Goal: Task Accomplishment & Management: Complete application form

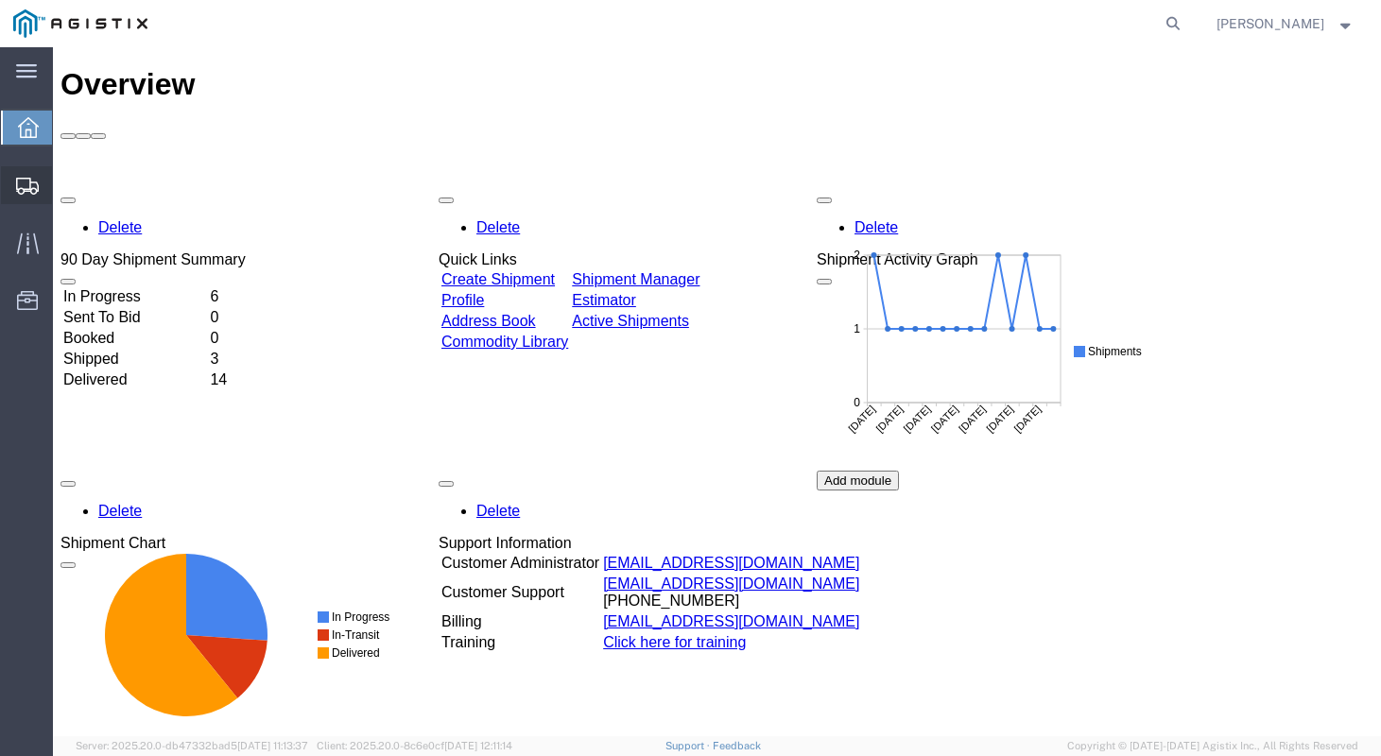
click at [0, 0] on span "Create Shipment" at bounding box center [0, 0] width 0 height 0
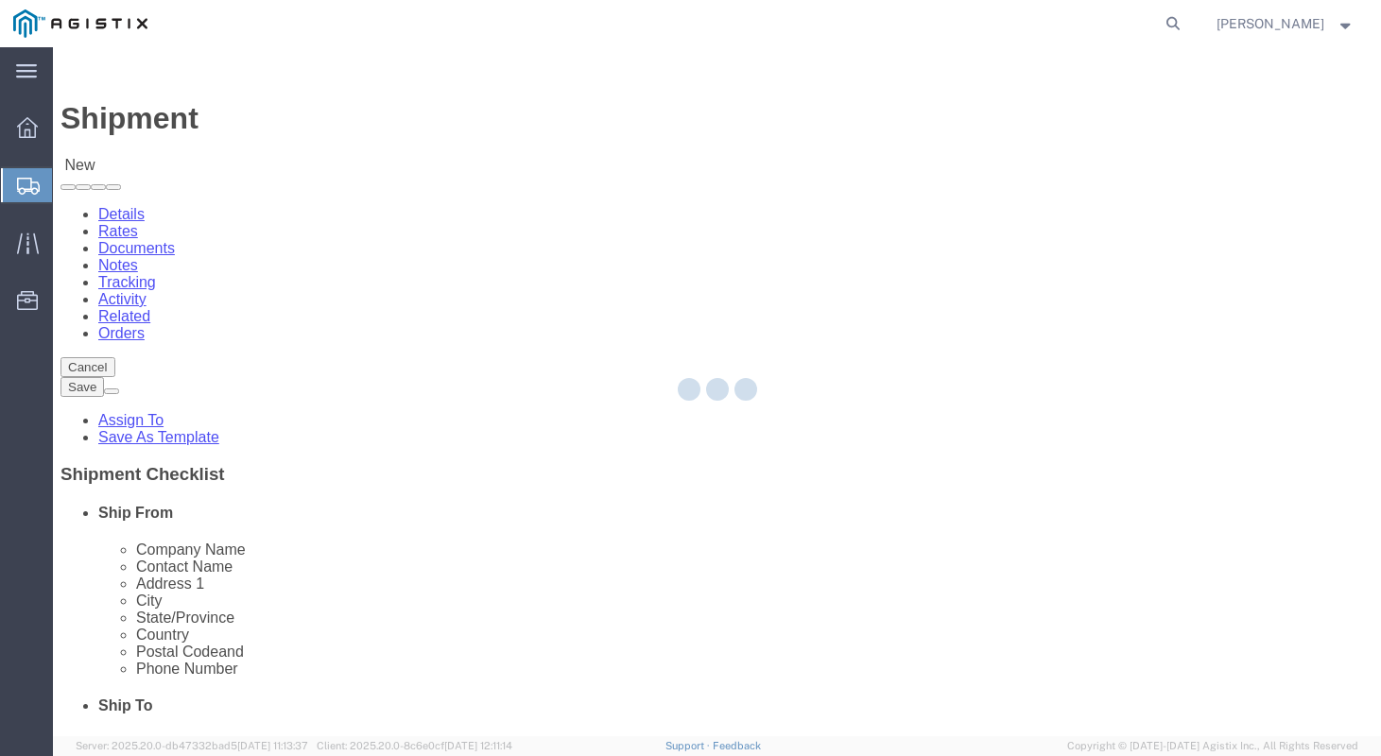
select select
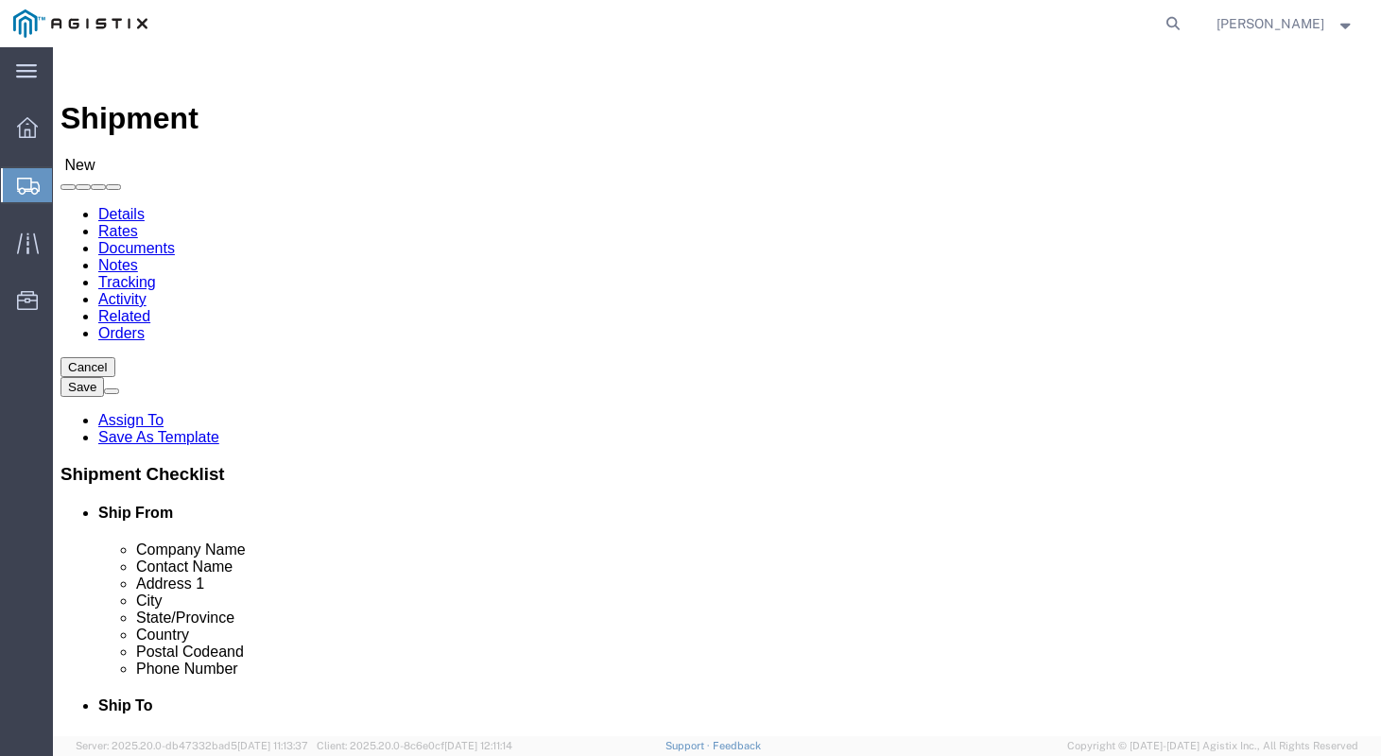
click select "Select [PERSON_NAME] Manufacturing PG&E"
select select "9596"
click select "Select [PERSON_NAME] Manufacturing PG&E"
select select
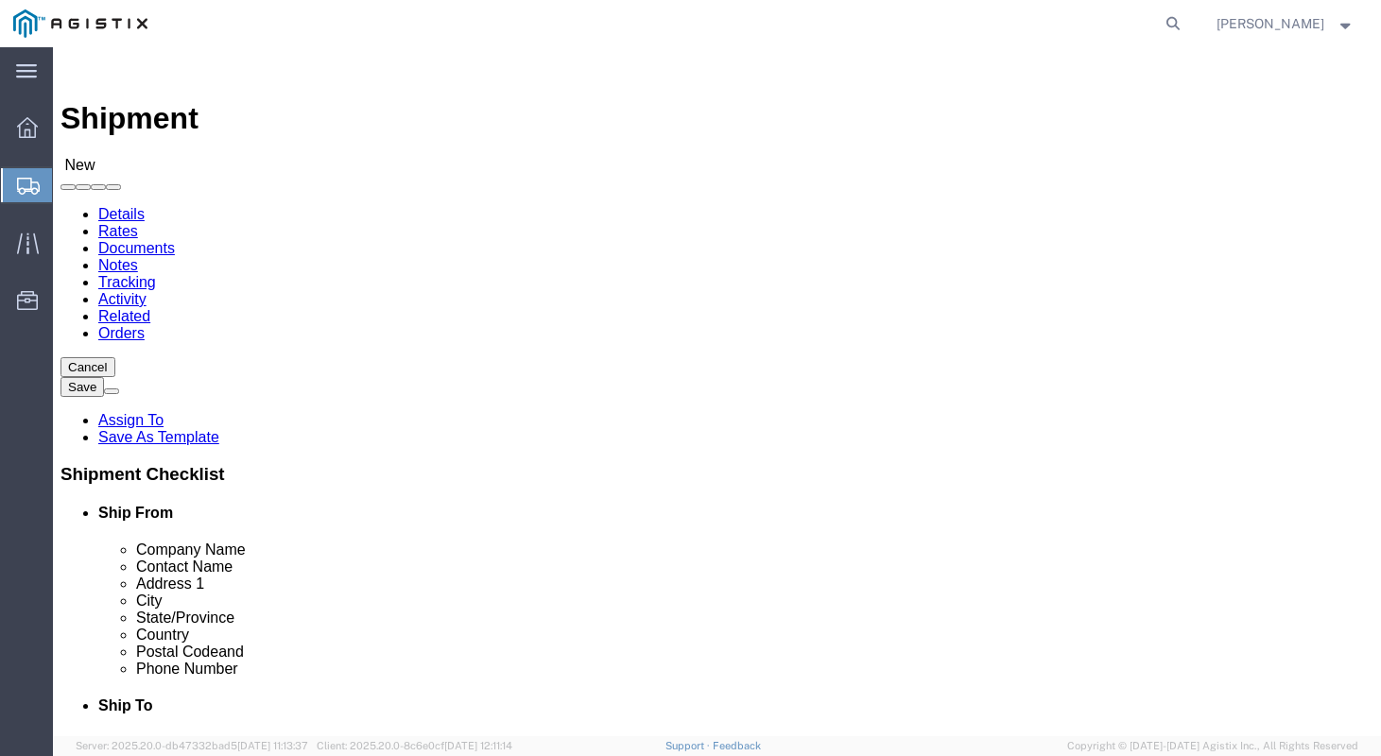
click div "Account Select KERKAU Manufacturing PG&E Location Select"
click select "Select All Others [GEOGRAPHIC_DATA] [GEOGRAPHIC_DATA] [GEOGRAPHIC_DATA] [GEOGRA…"
select select "23082"
click select "Select All Others [GEOGRAPHIC_DATA] [GEOGRAPHIC_DATA] [GEOGRAPHIC_DATA] [GEOGRA…"
click input "text"
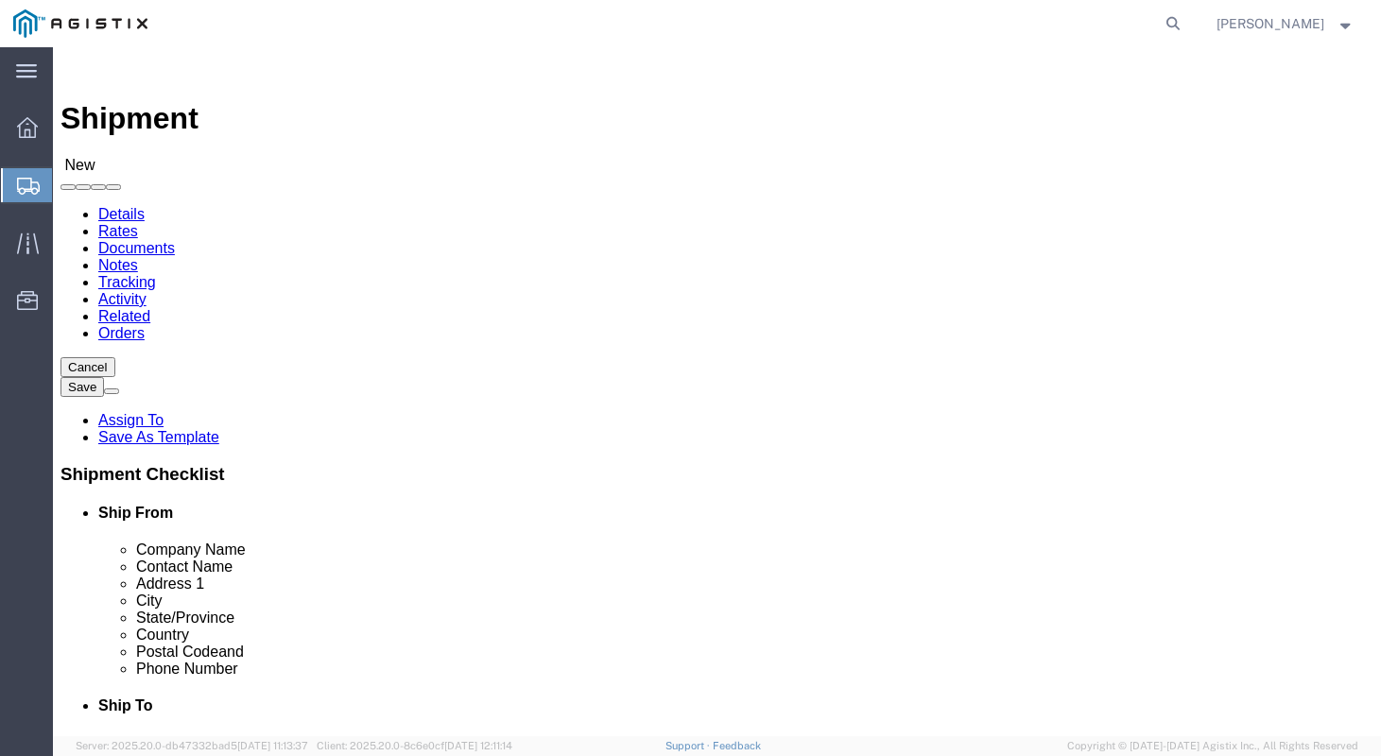
type input "k"
type input "kerkau manufacturing"
type input "brooke schultz"
type input "1324 straits drive"
type input "bay city"
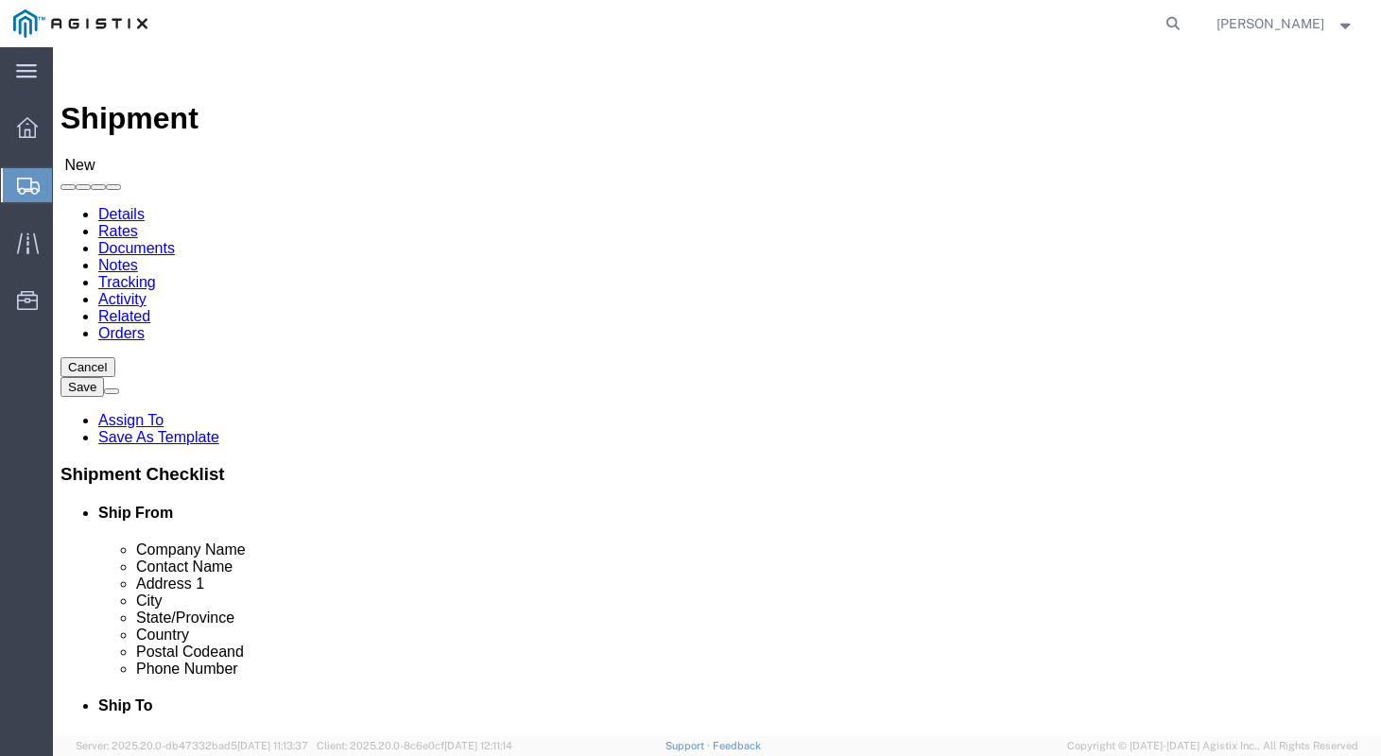
type input "m"
type input "mi"
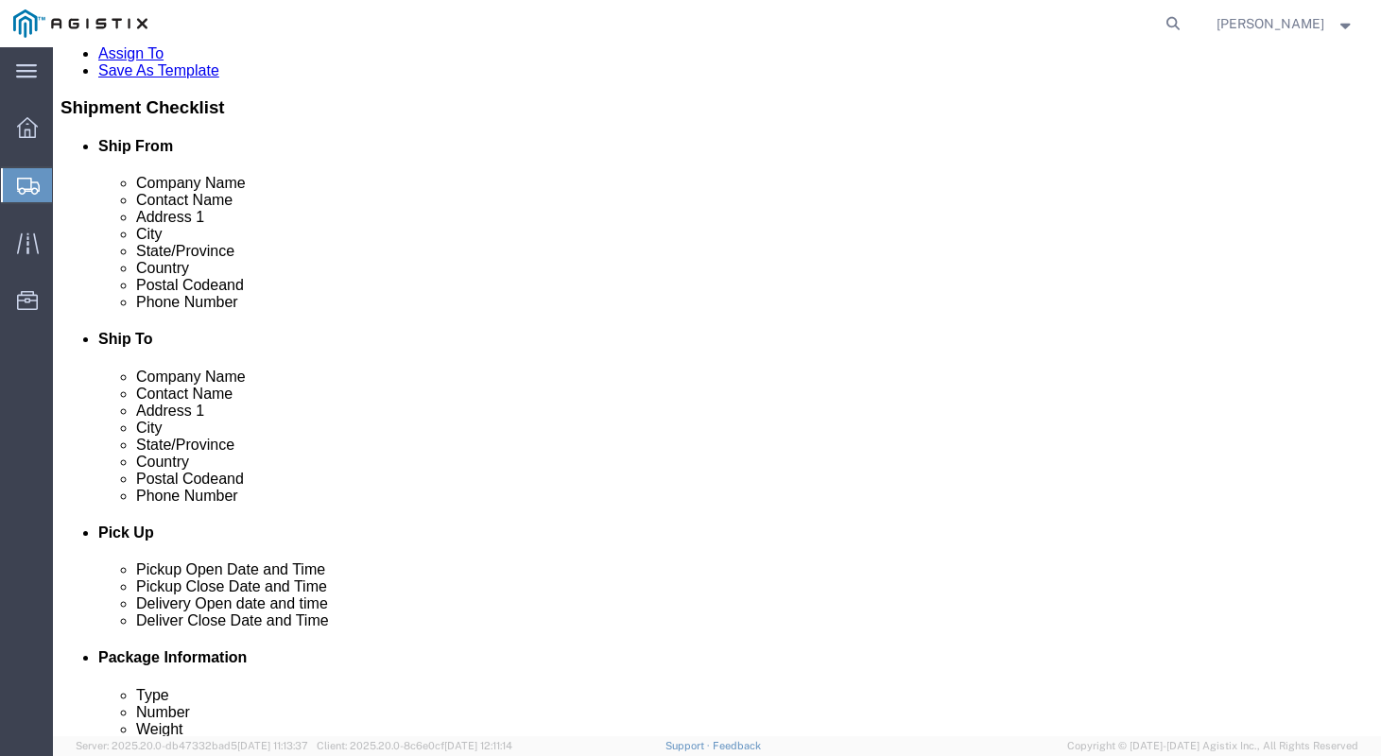
click input "text"
type input "48706"
type input "9896860350"
click div "Location My Profile Location (OBSOLETE) BURNEY SC - GC TRAILER (OBSOLETE) BURNE…"
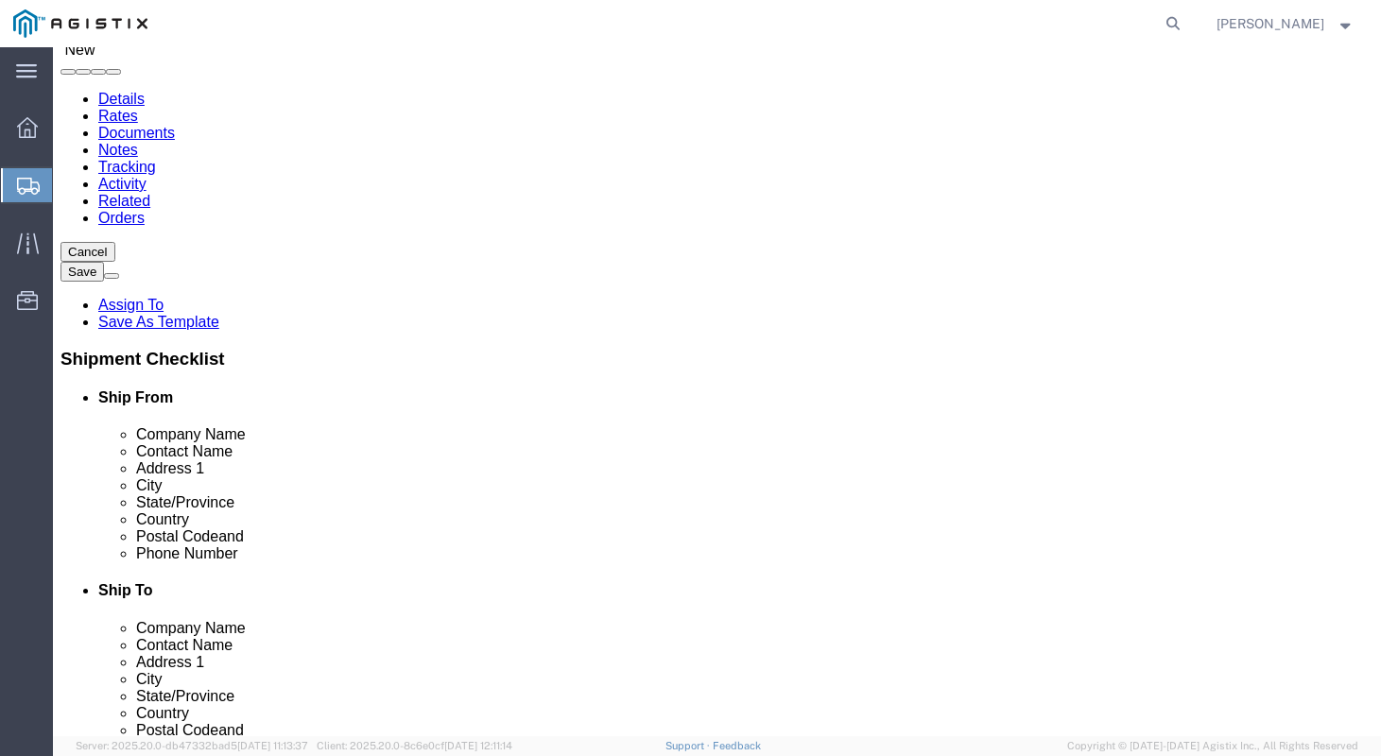
scroll to position [0, 0]
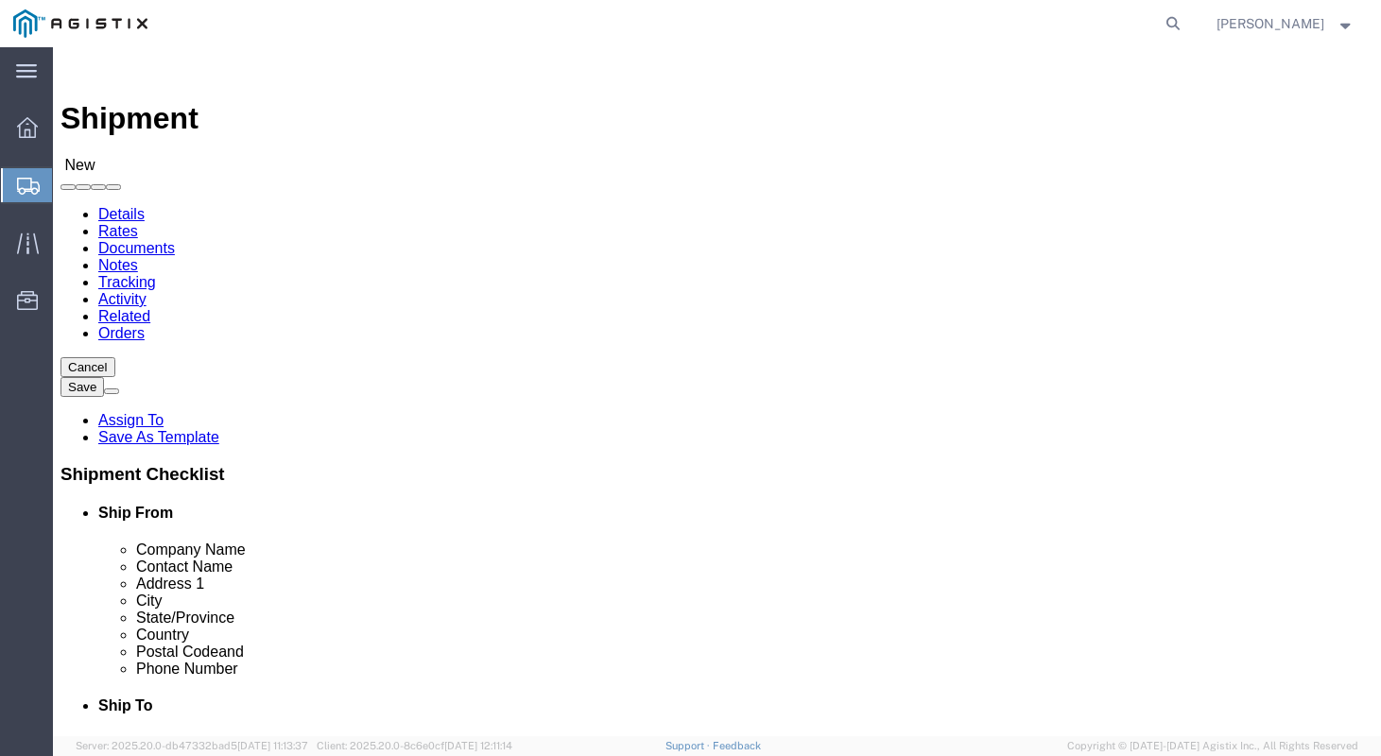
click input "text"
type input "m"
type input "MROIS"
type input "PACIFIC GAS & ELEC"
type input "810 GILMORE AVE"
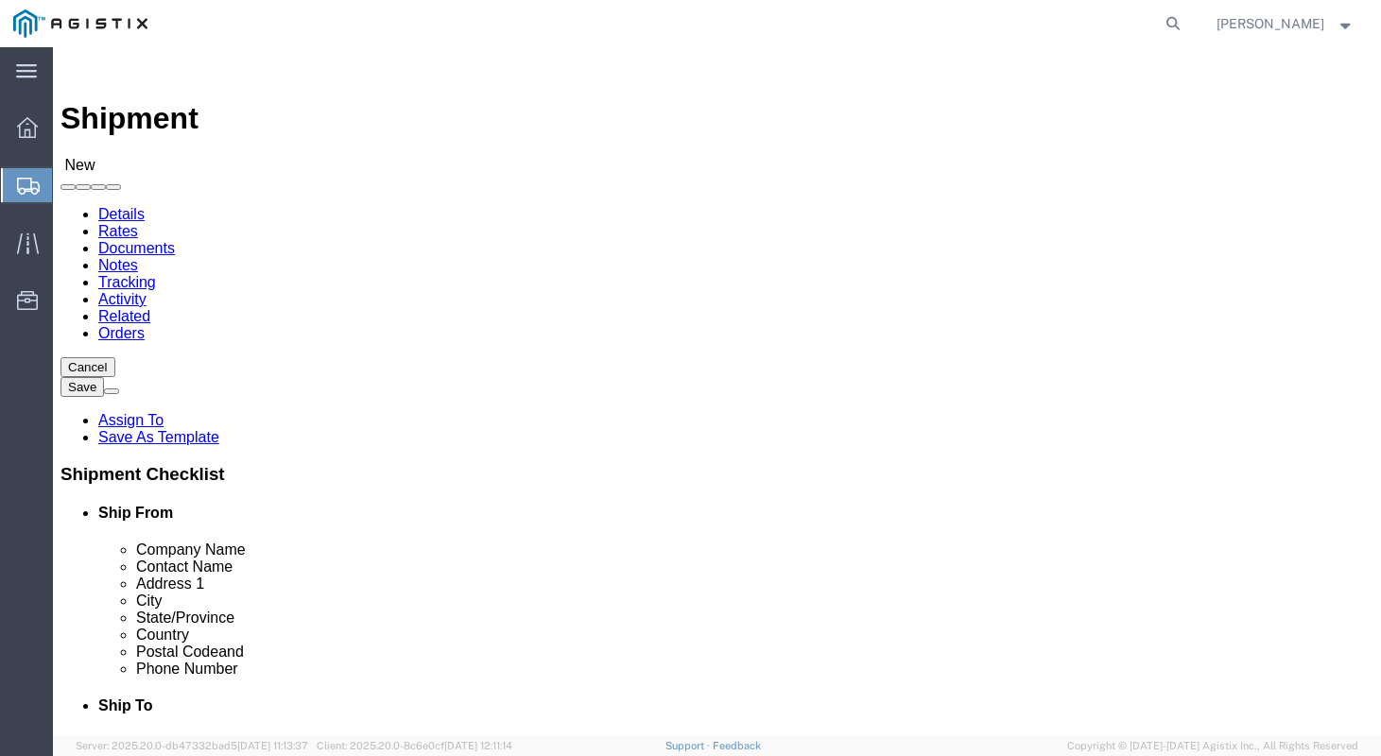
type input "STOCKTON"
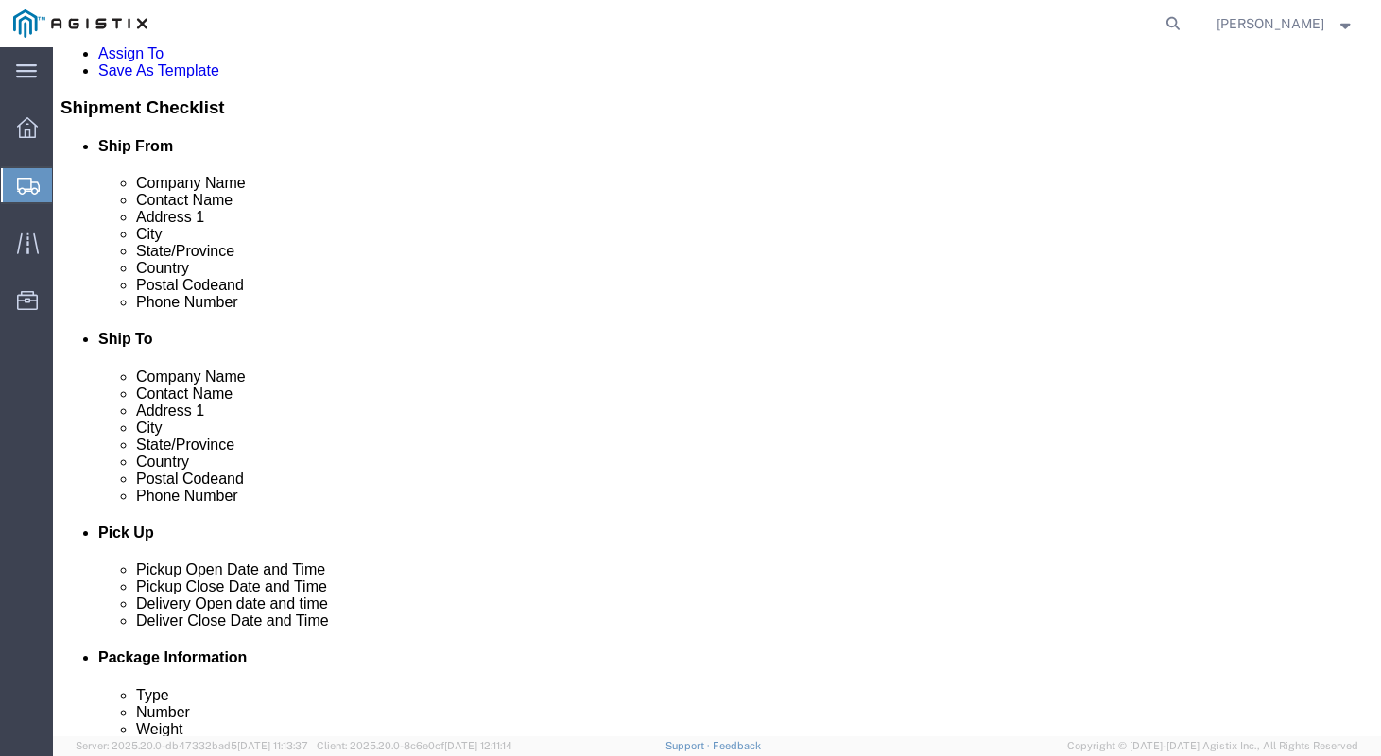
type input "CA"
click input "Postal Code"
type input "95204"
click input "text"
type input "7077478421"
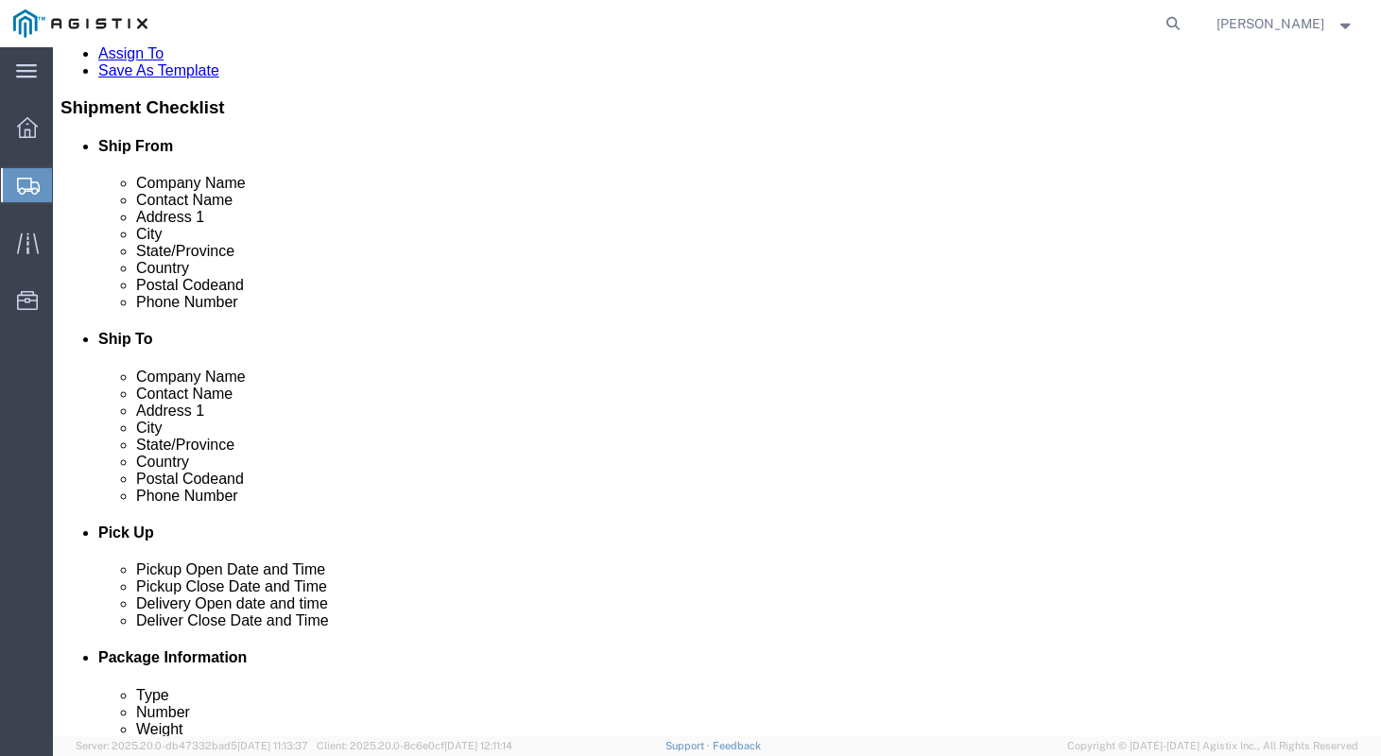
click label "Phone Number"
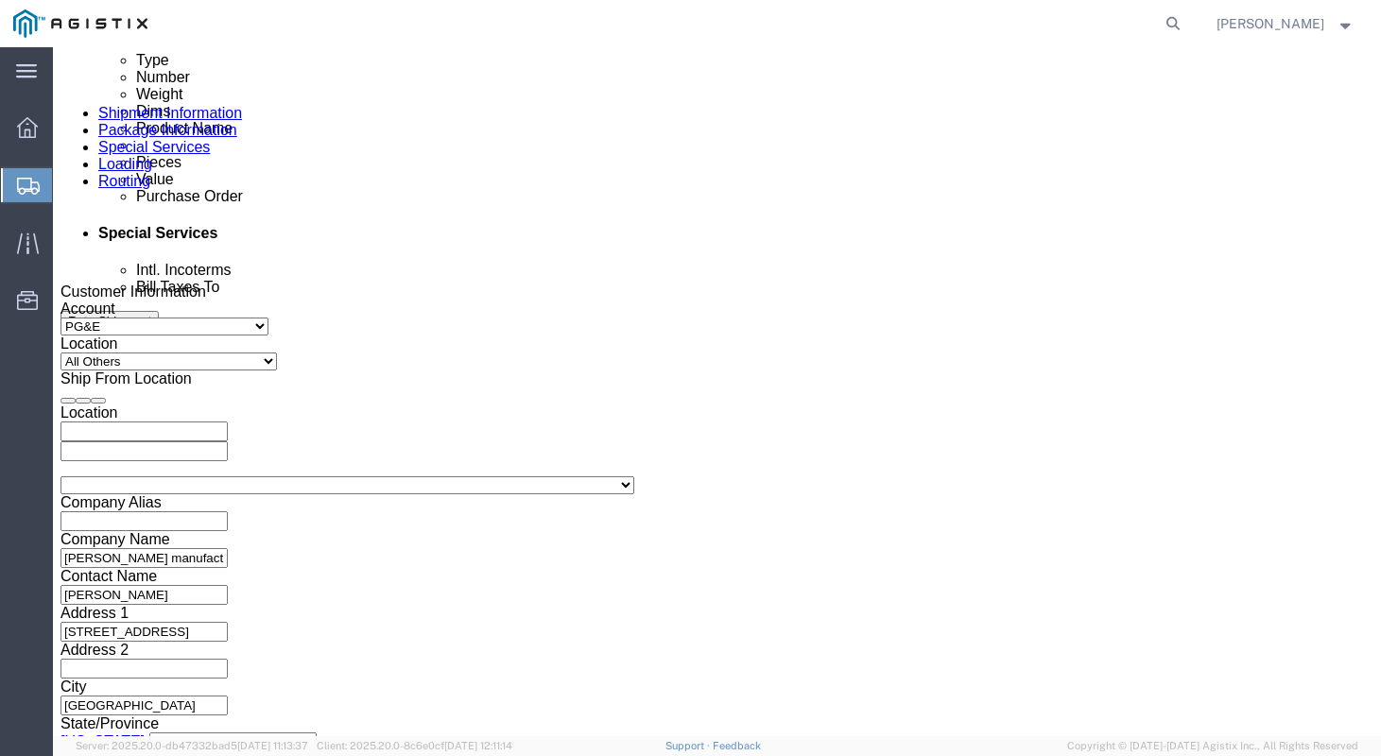
click div "[DATE] 12:00 PM"
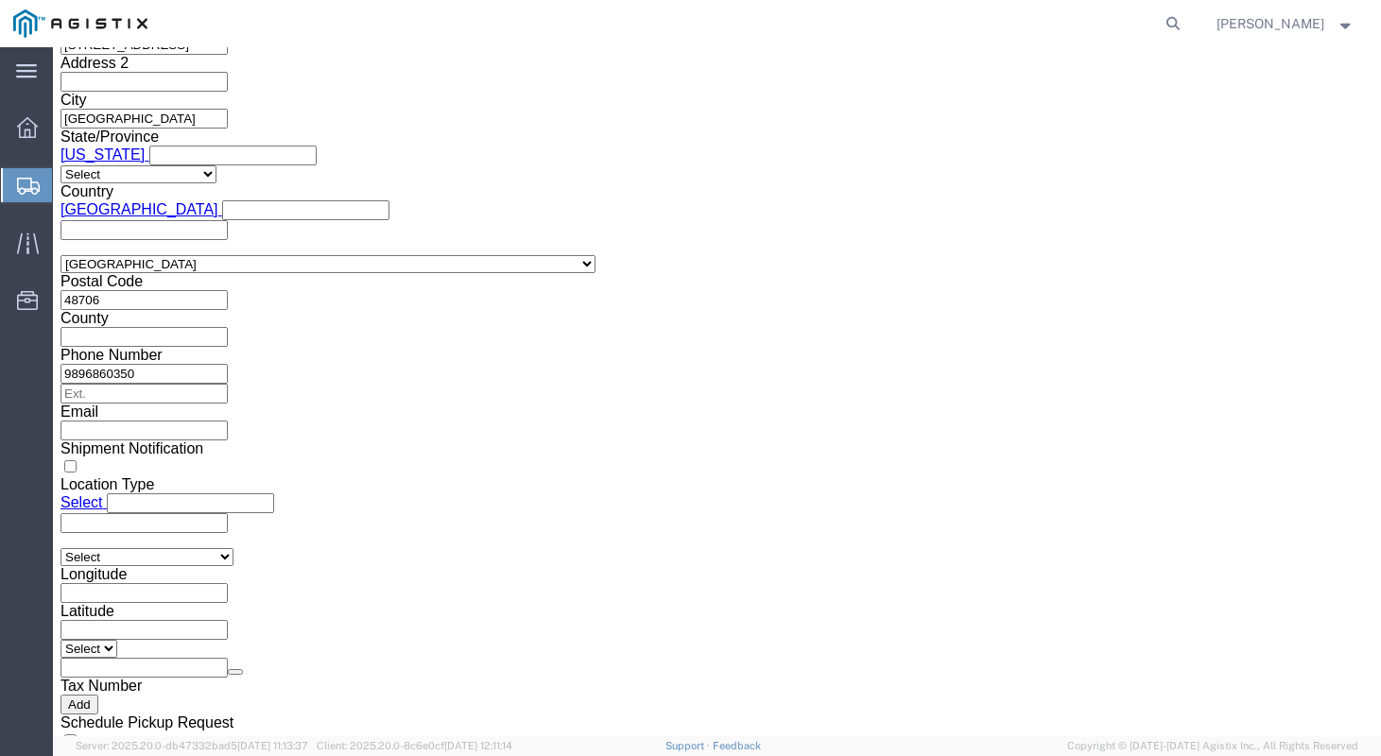
type input "4:00 PM"
click button "Apply"
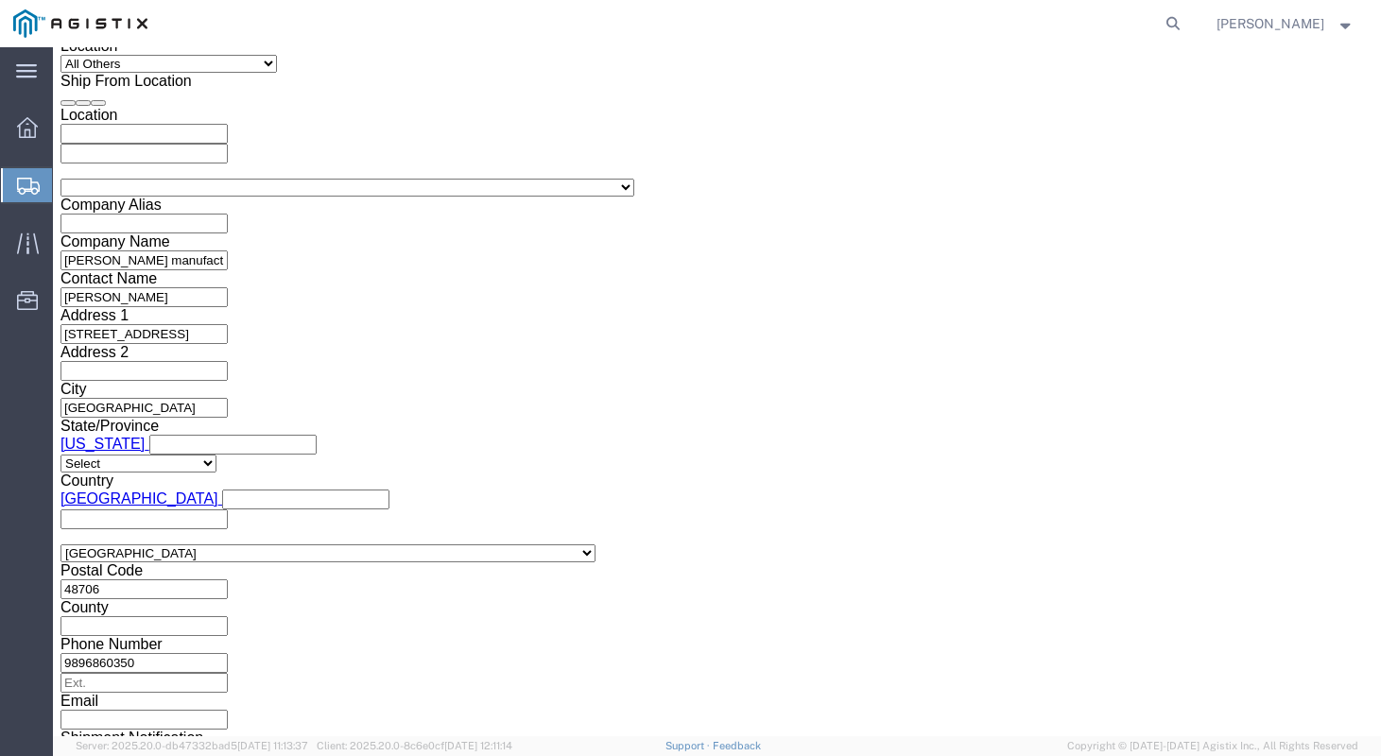
scroll to position [1298, 0]
click div "[DATE] 5:00 PM"
type input "6:00 PM"
click button "Apply"
click div
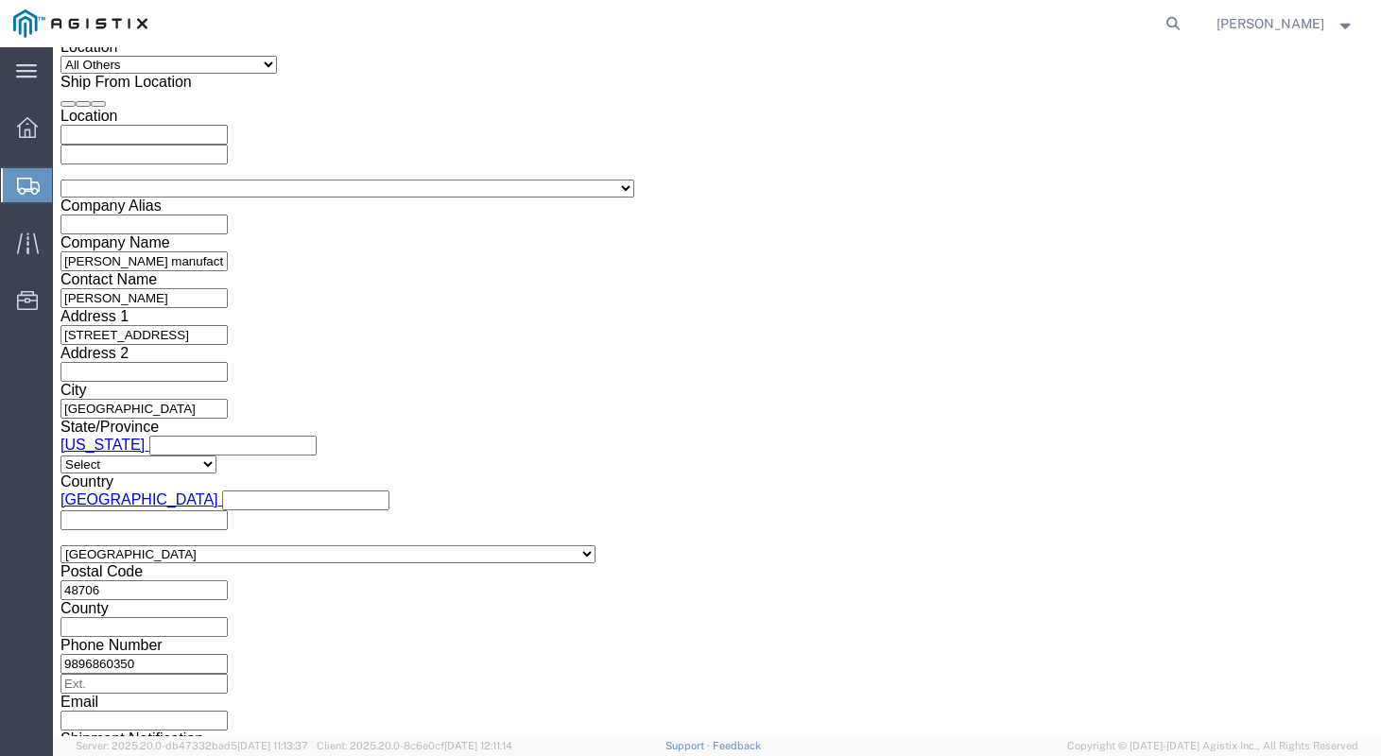
scroll to position [1678, 0]
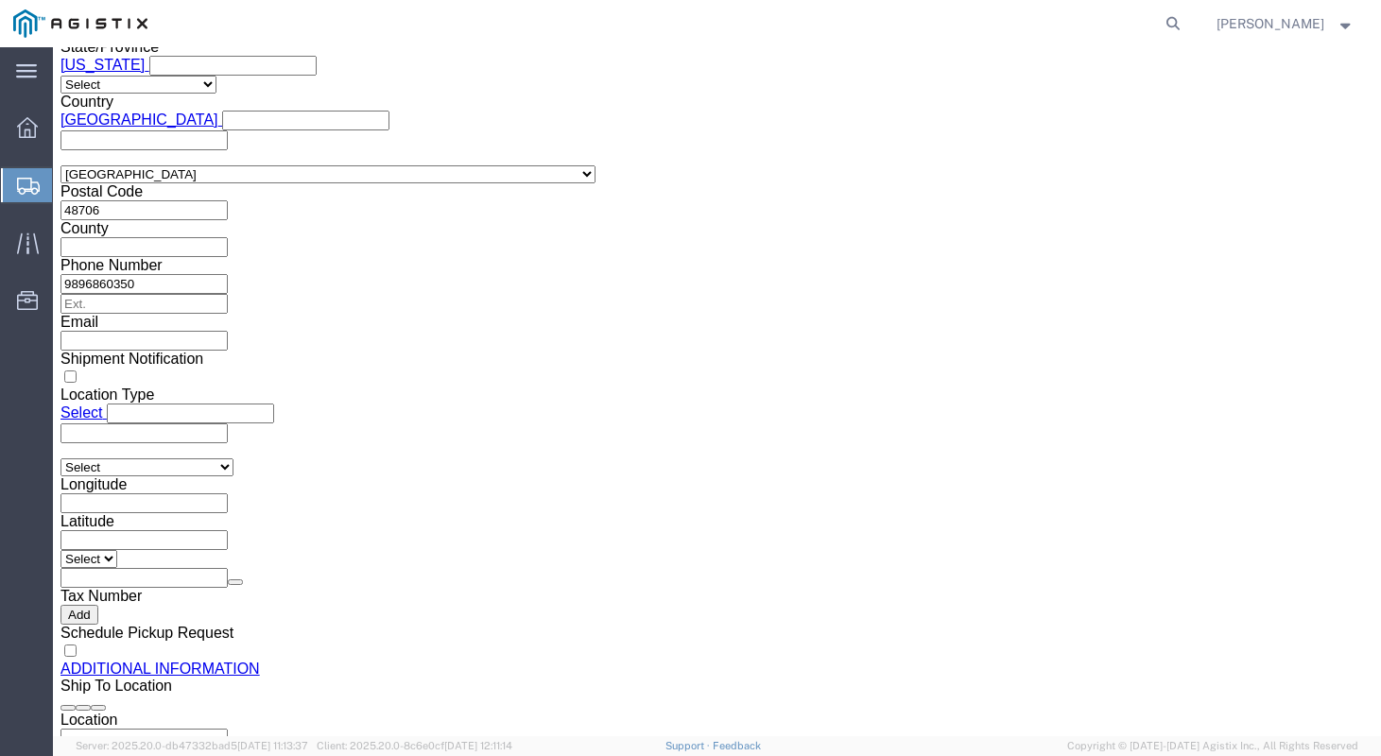
click input "7:00 PM"
type input "7:00 AM"
click button "Apply"
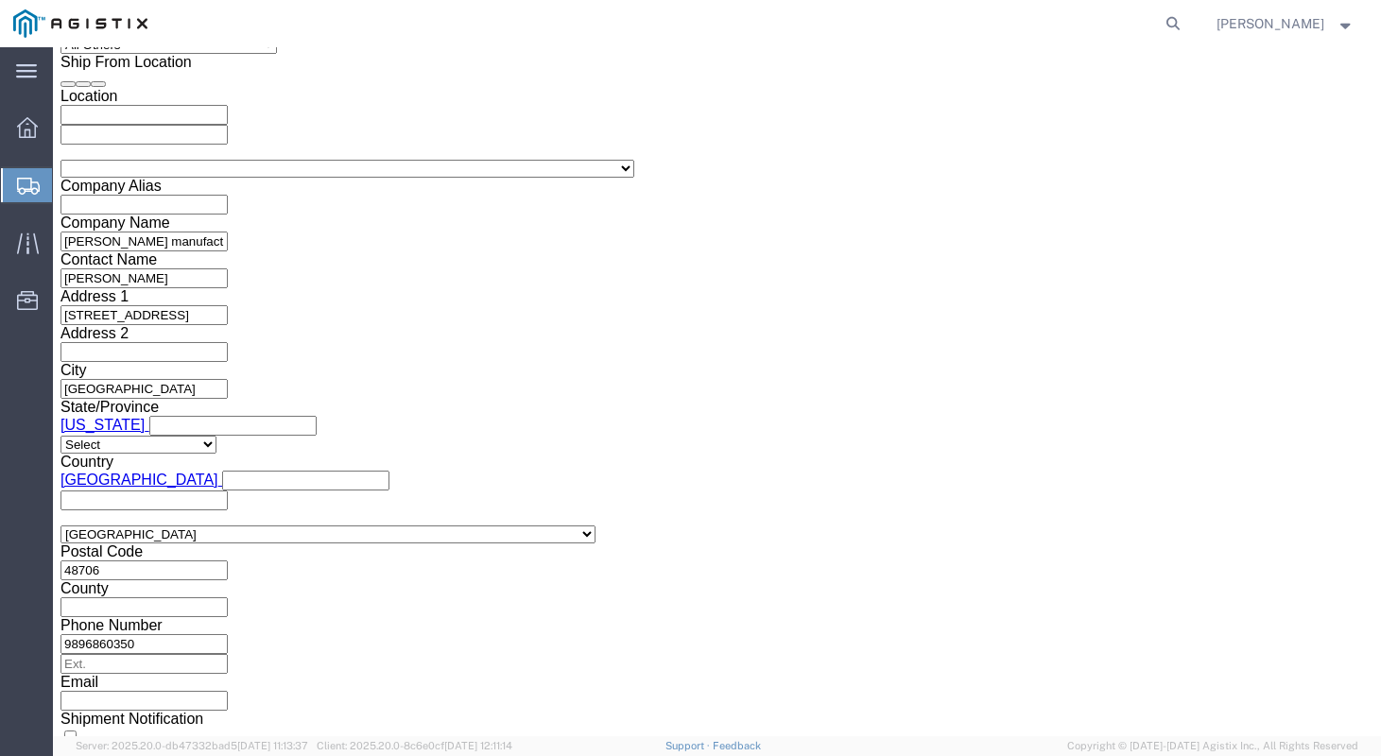
click div
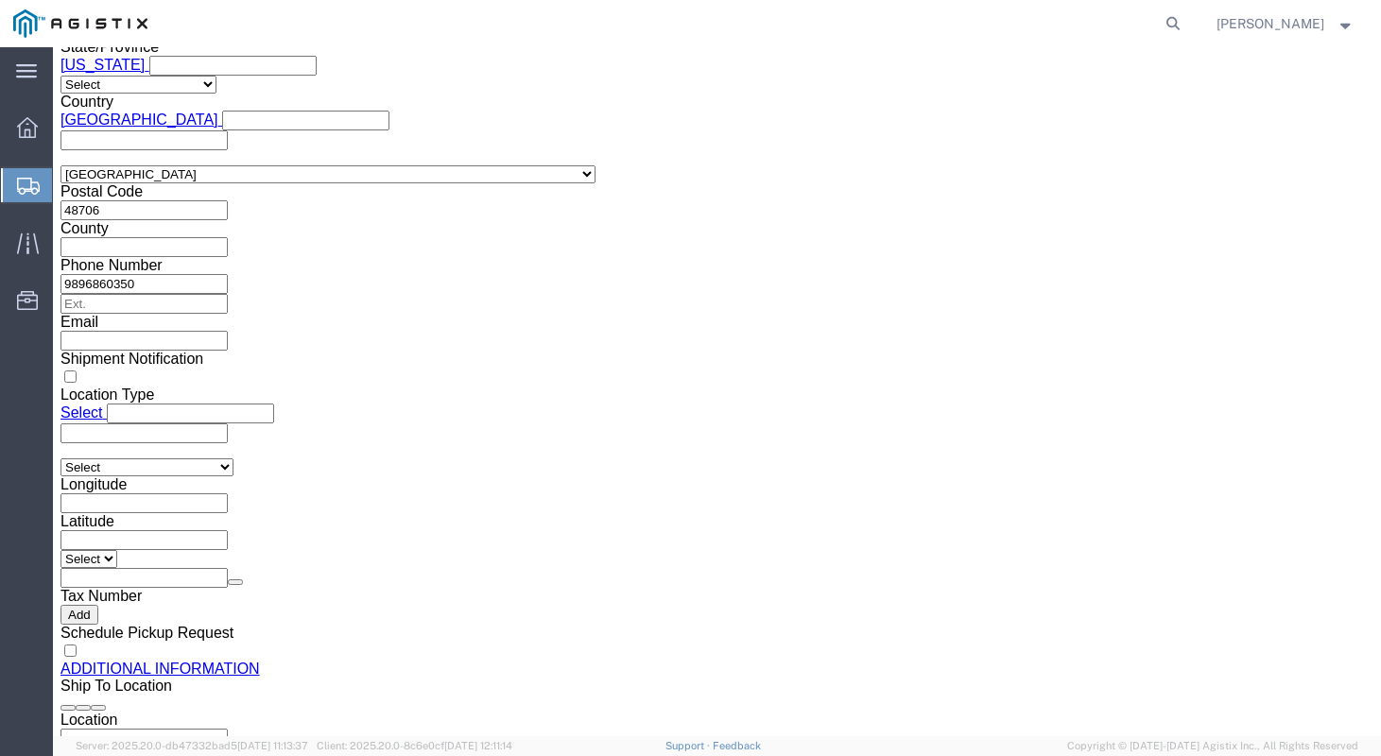
type input "5:00 PM"
click button "Apply"
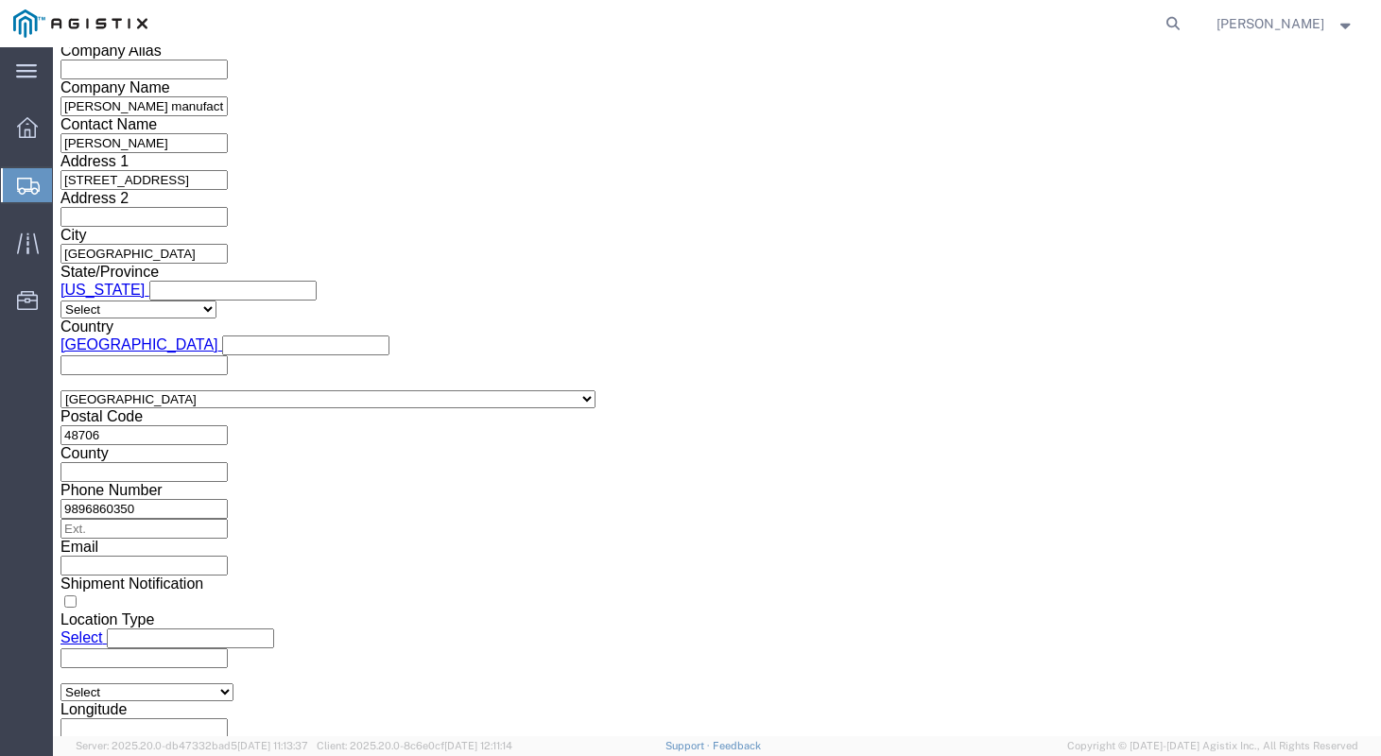
scroll to position [1450, 0]
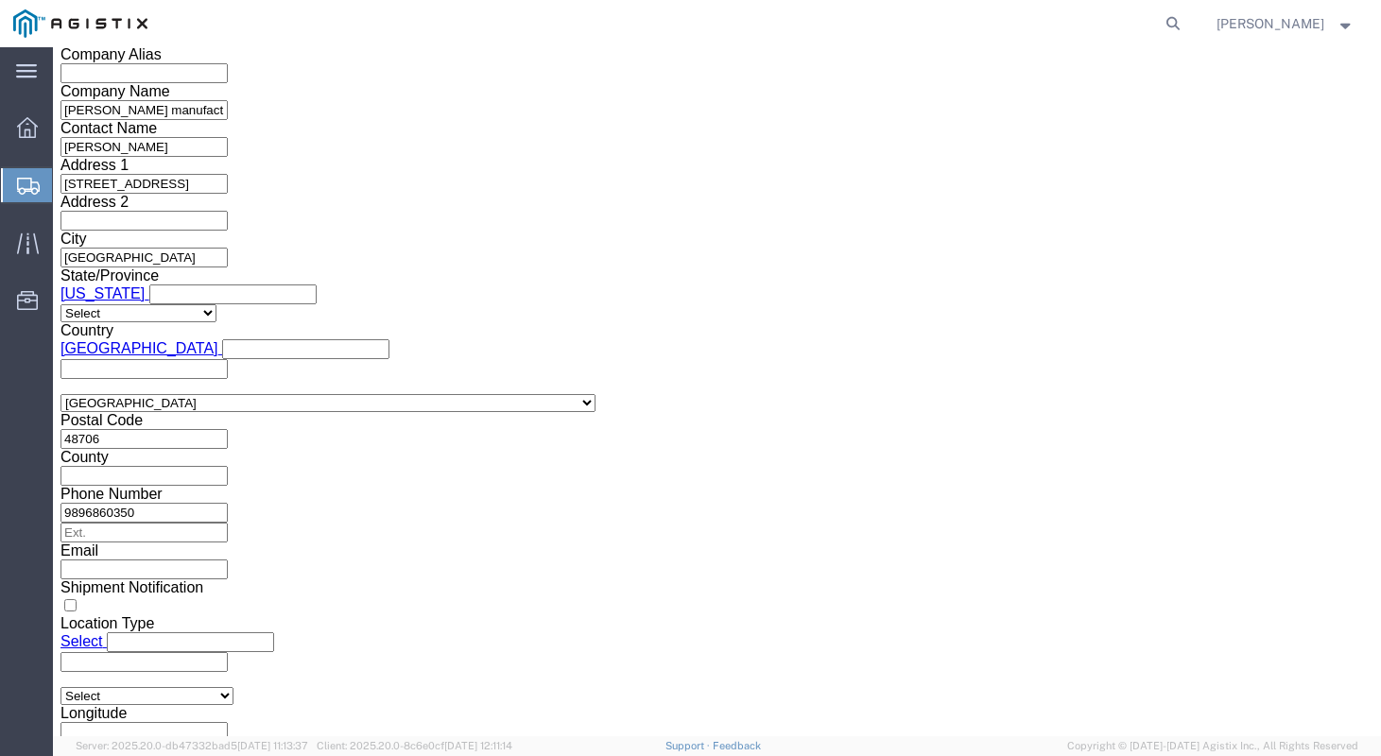
click input "text"
type input "3501419307"
click div "References Add reference"
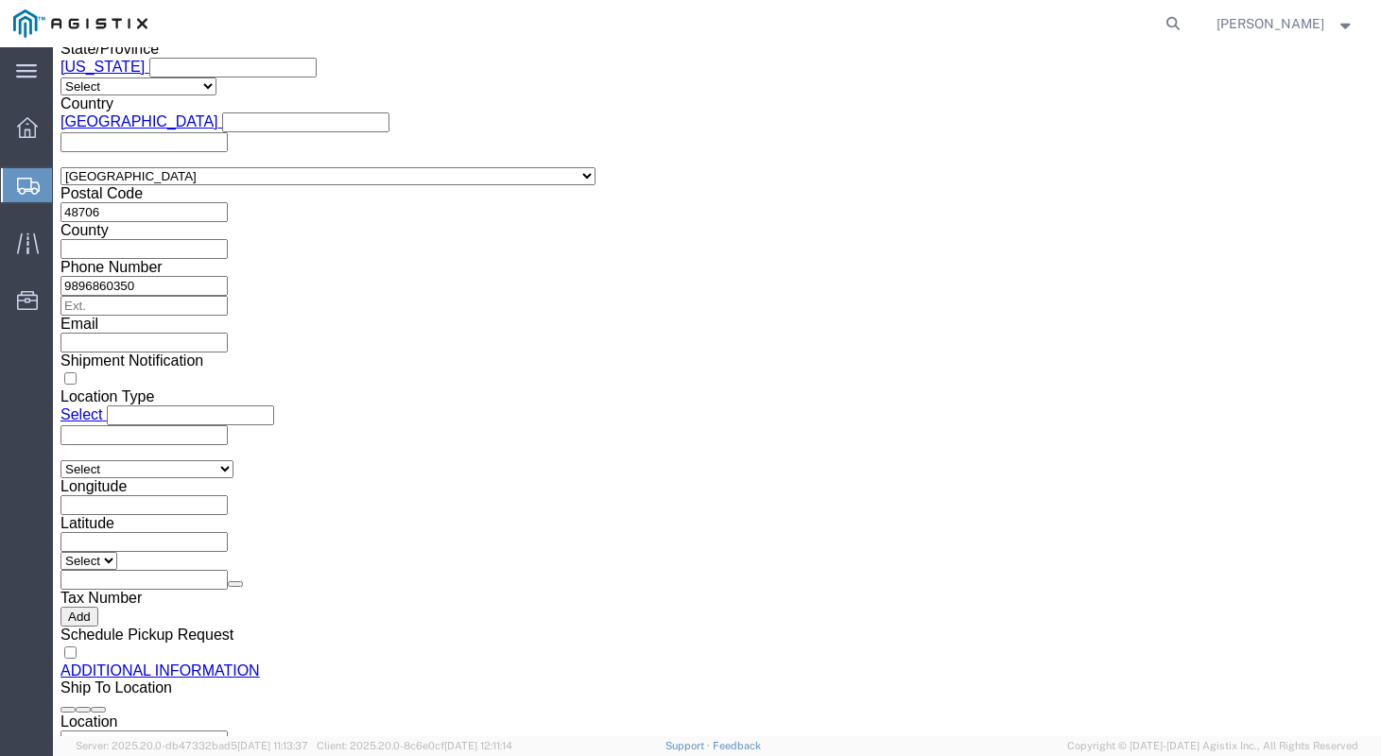
scroll to position [1678, 0]
click button "Continue"
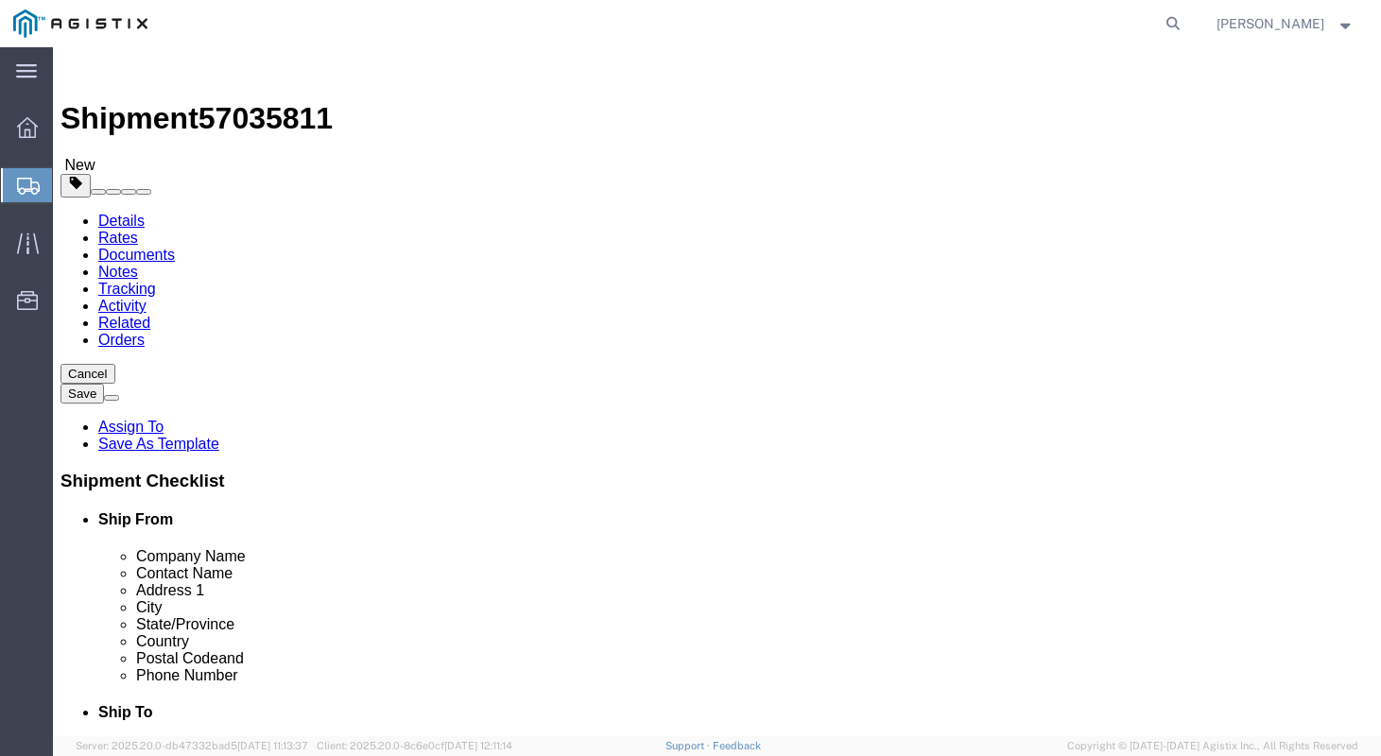
click select "Select Bulk Bundle(s) Cardboard Box(es) Carton(s) Crate(s) Drum(s) (Fiberboard)…"
select select "PSNS"
click select "Select Bulk Bundle(s) Cardboard Box(es) Carton(s) Crate(s) Drum(s) (Fiberboard)…"
click input "text"
click input "1"
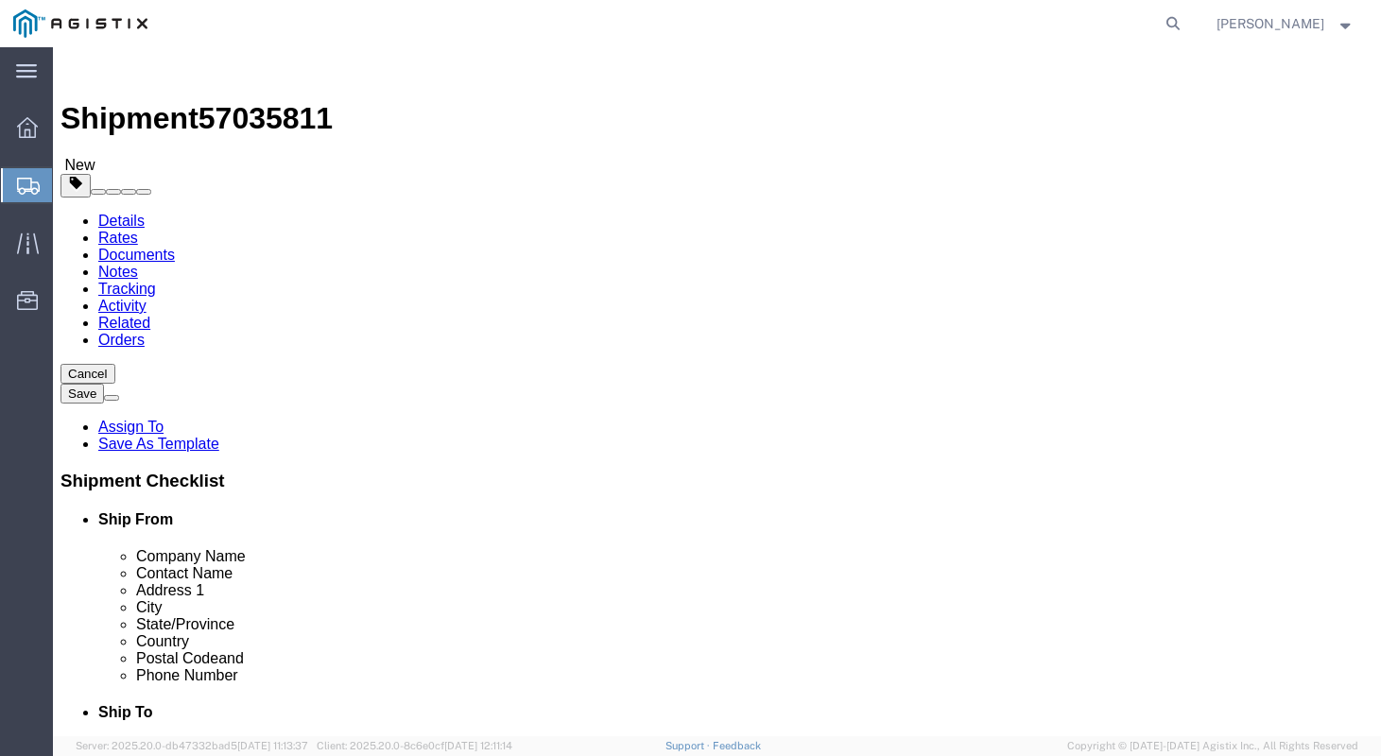
click input "text"
type input "48"
type input "36"
type input "23"
type input "2389"
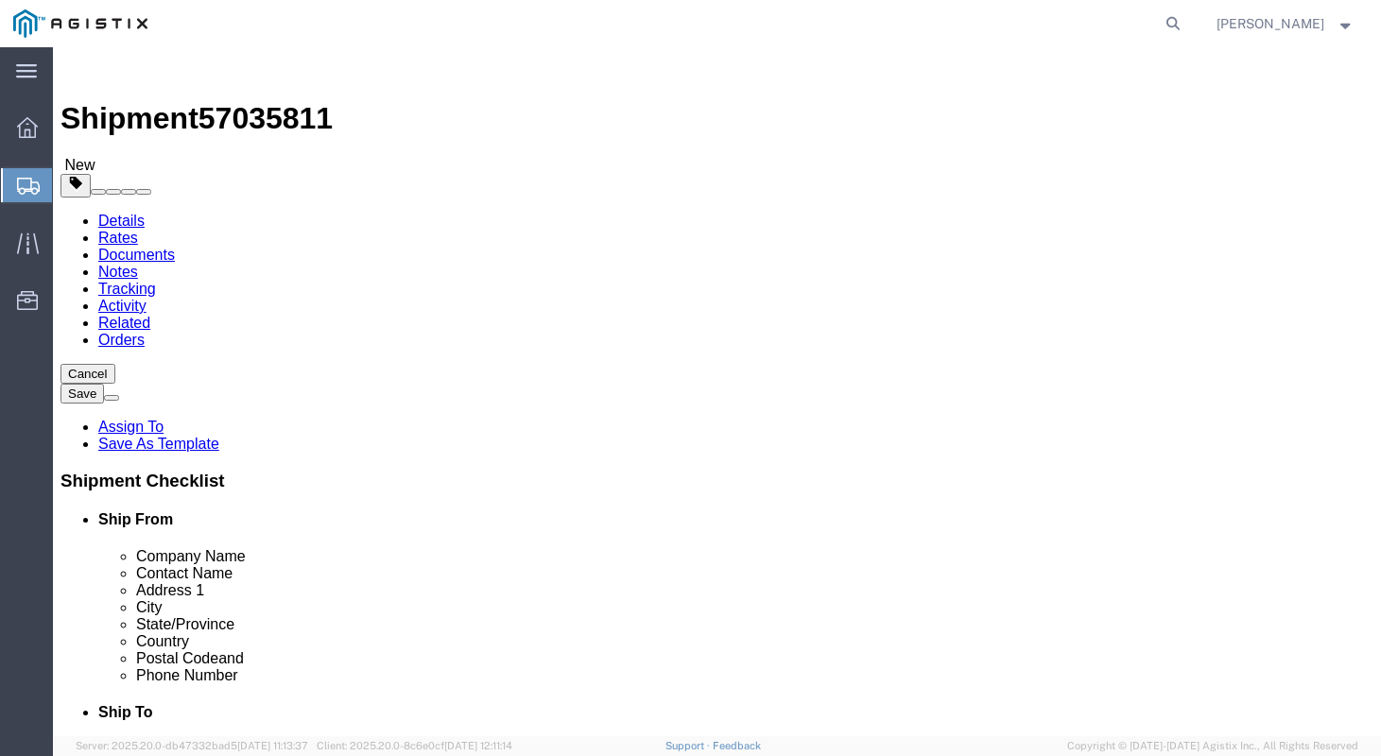
click link "Add Content"
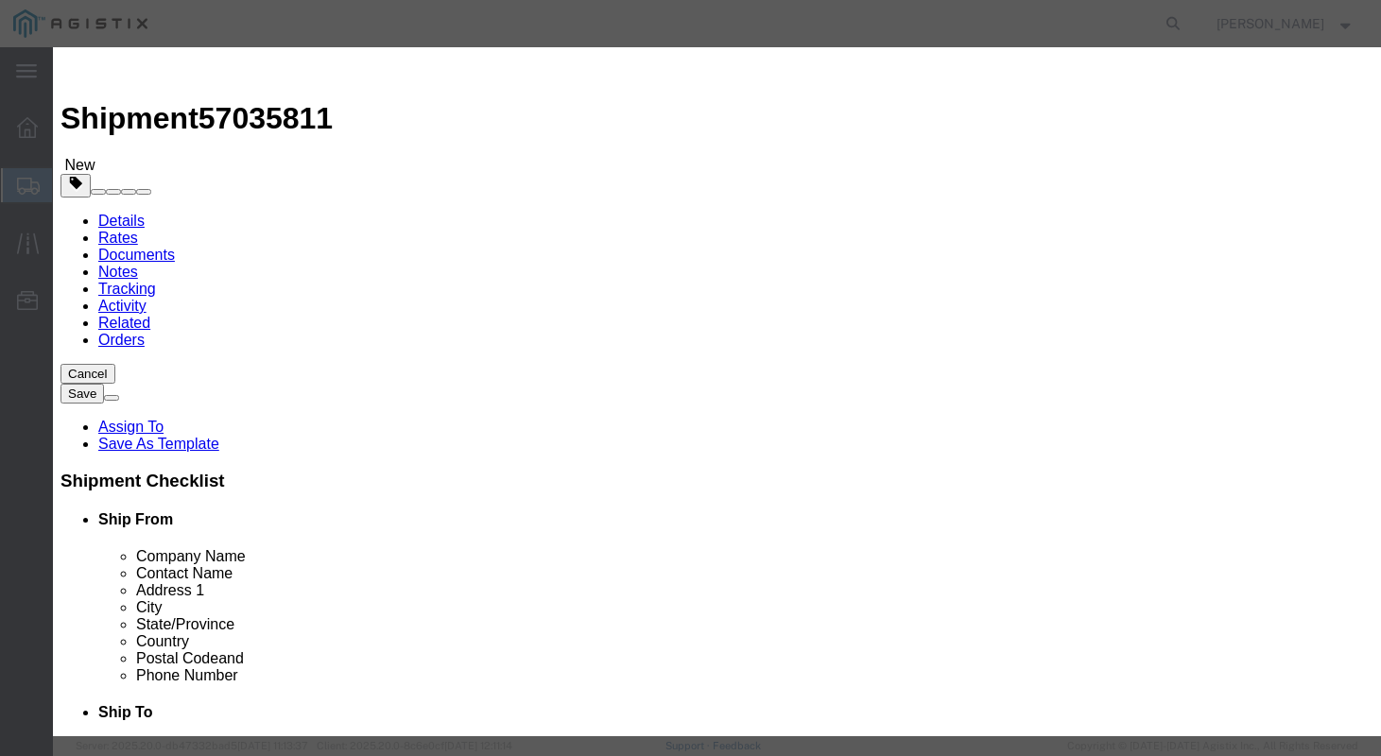
click input "text"
type input "STEEL FLANGES"
type input "1"
type input "9975.24"
select select "USD"
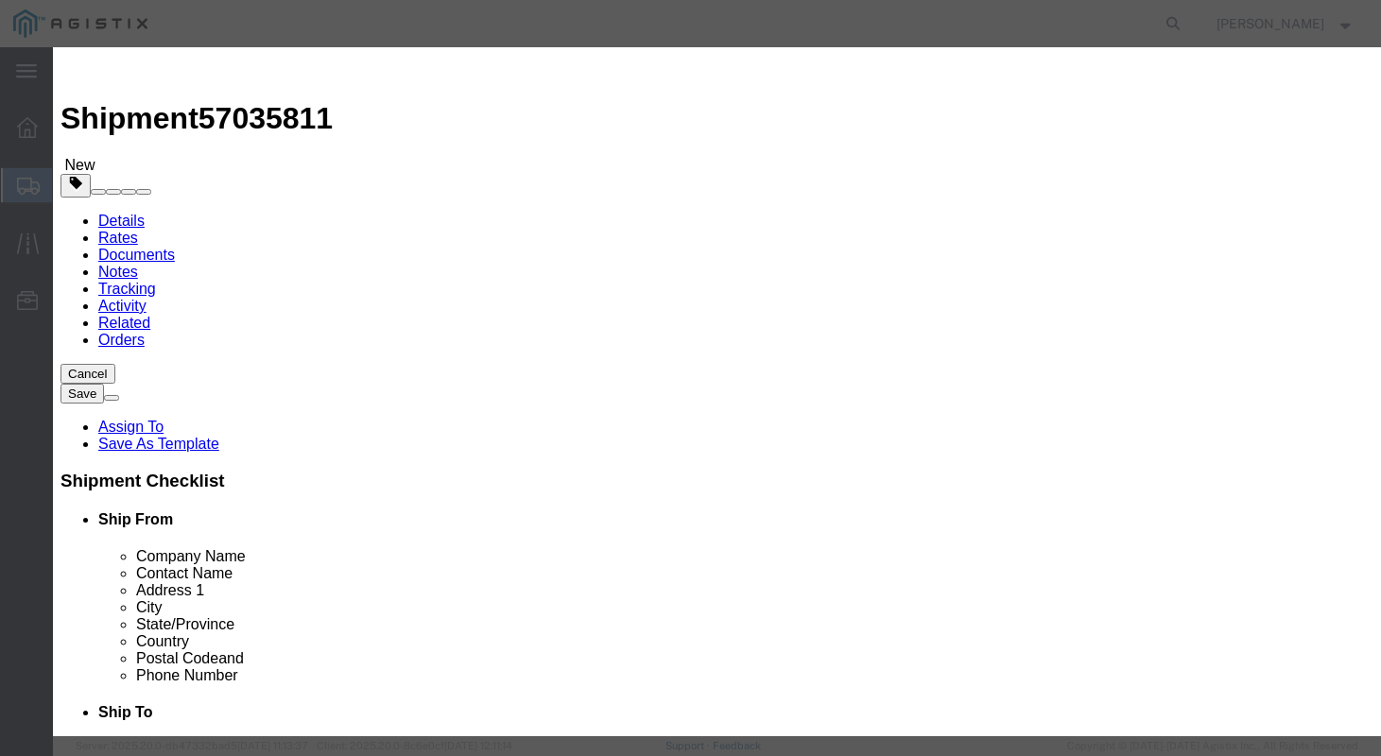
select select "50"
click button "Save & Close"
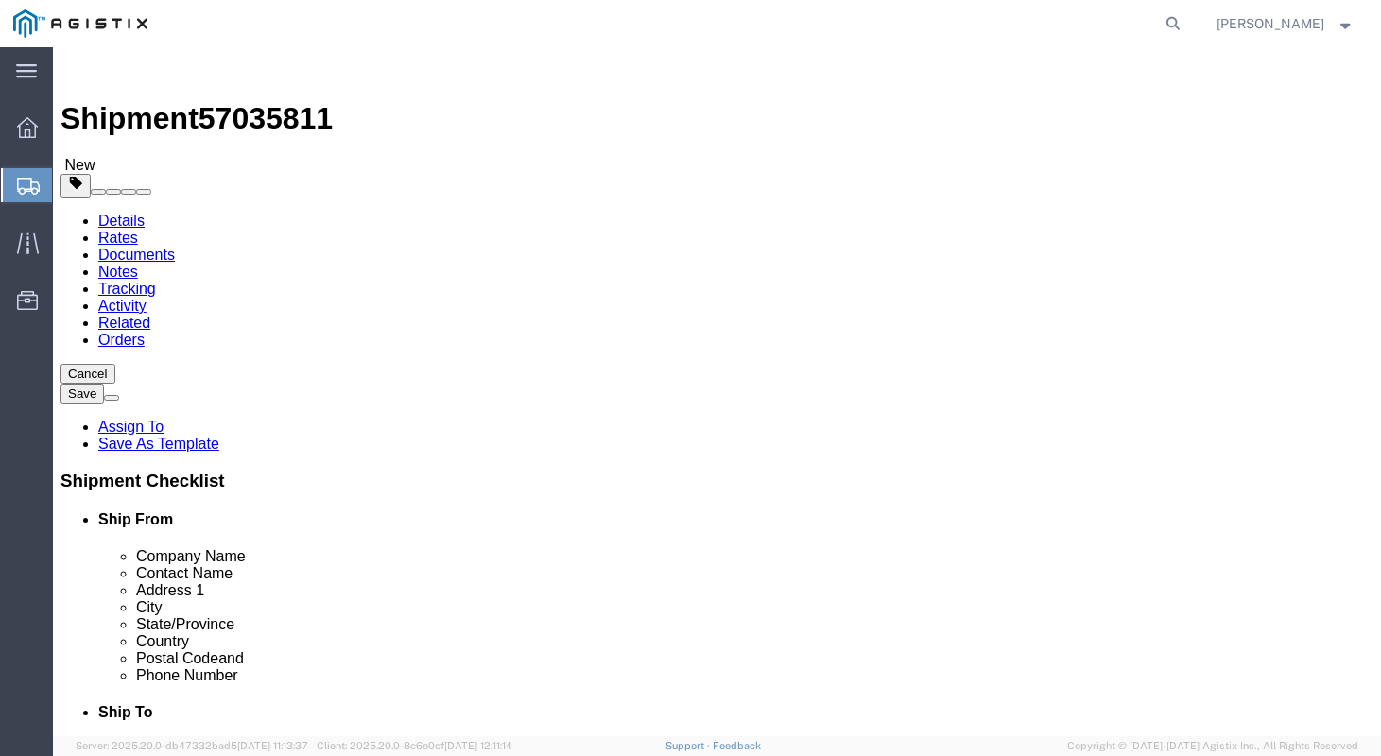
click button "Rate Shipment"
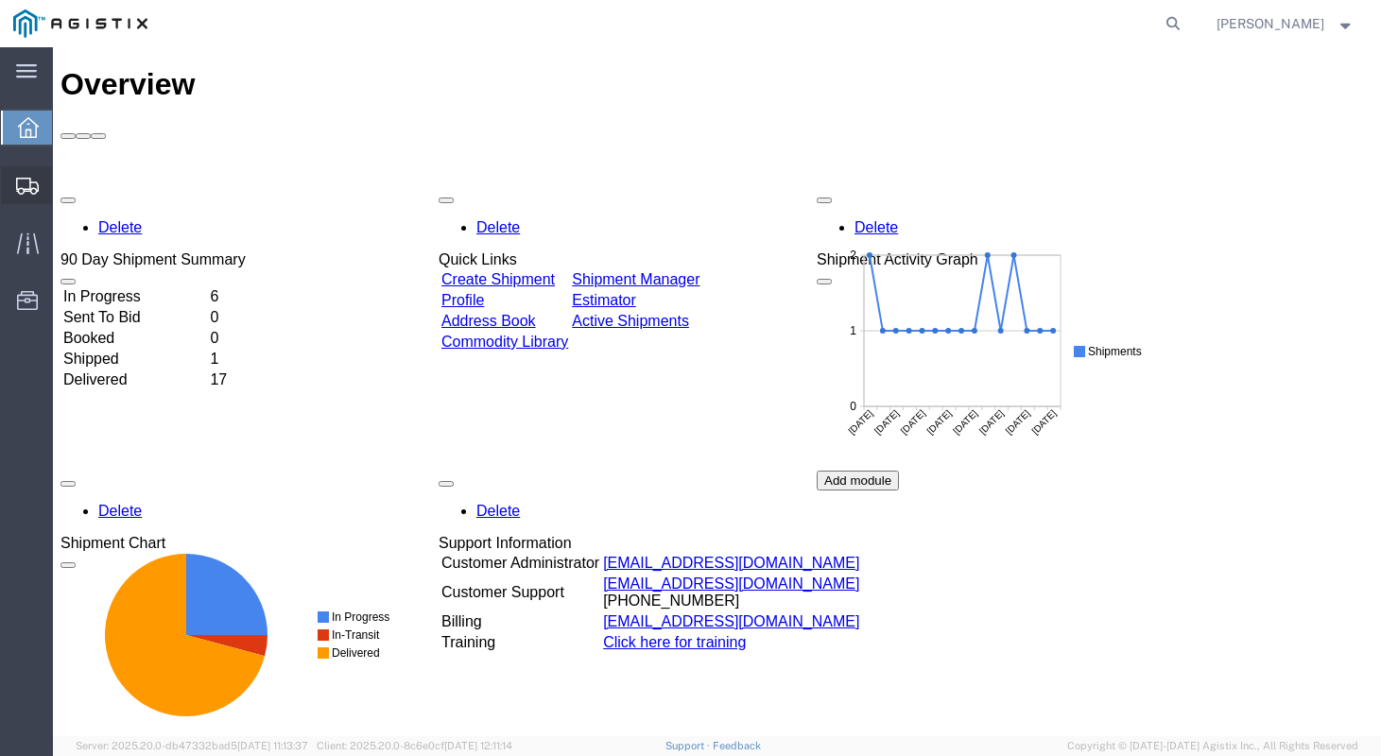
drag, startPoint x: 28, startPoint y: 176, endPoint x: 47, endPoint y: 187, distance: 22.0
click at [28, 176] on svg-icon at bounding box center [27, 185] width 23 height 19
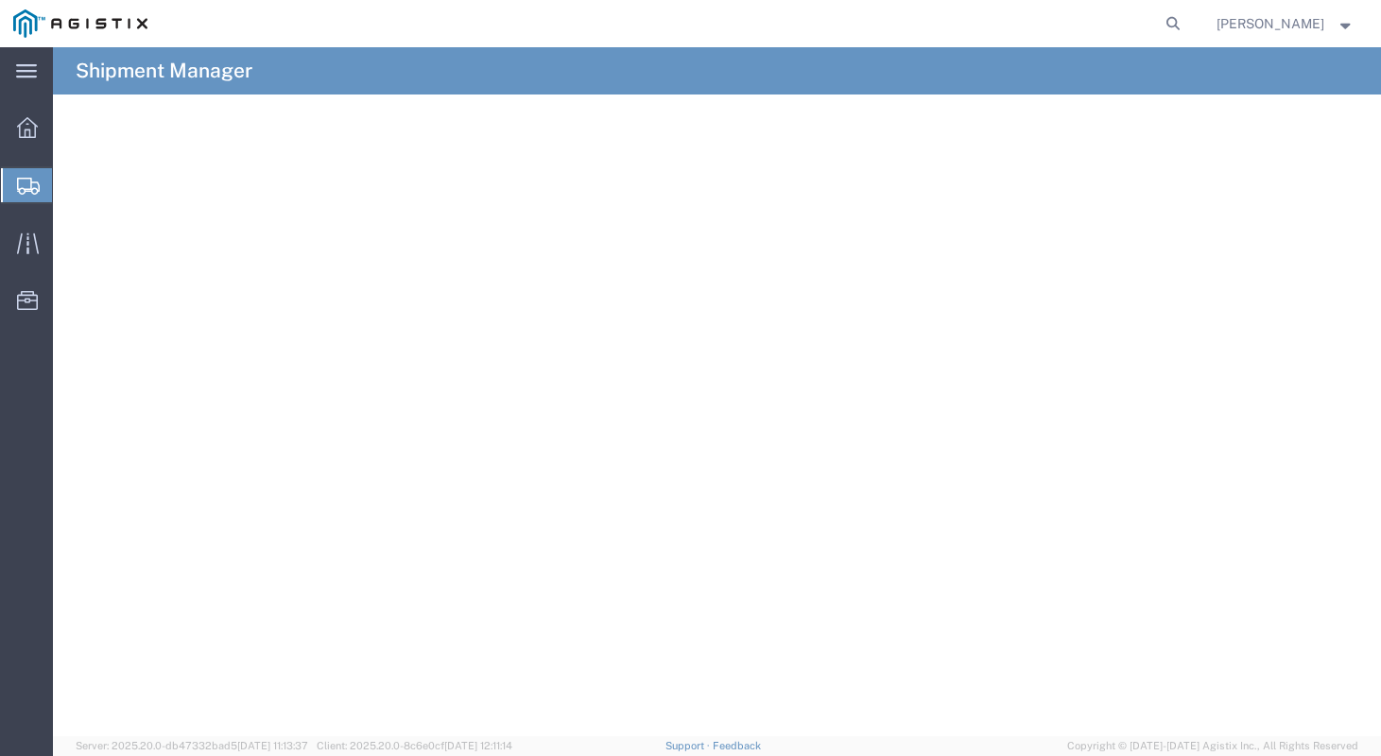
click at [0, 0] on span "Create Shipment" at bounding box center [0, 0] width 0 height 0
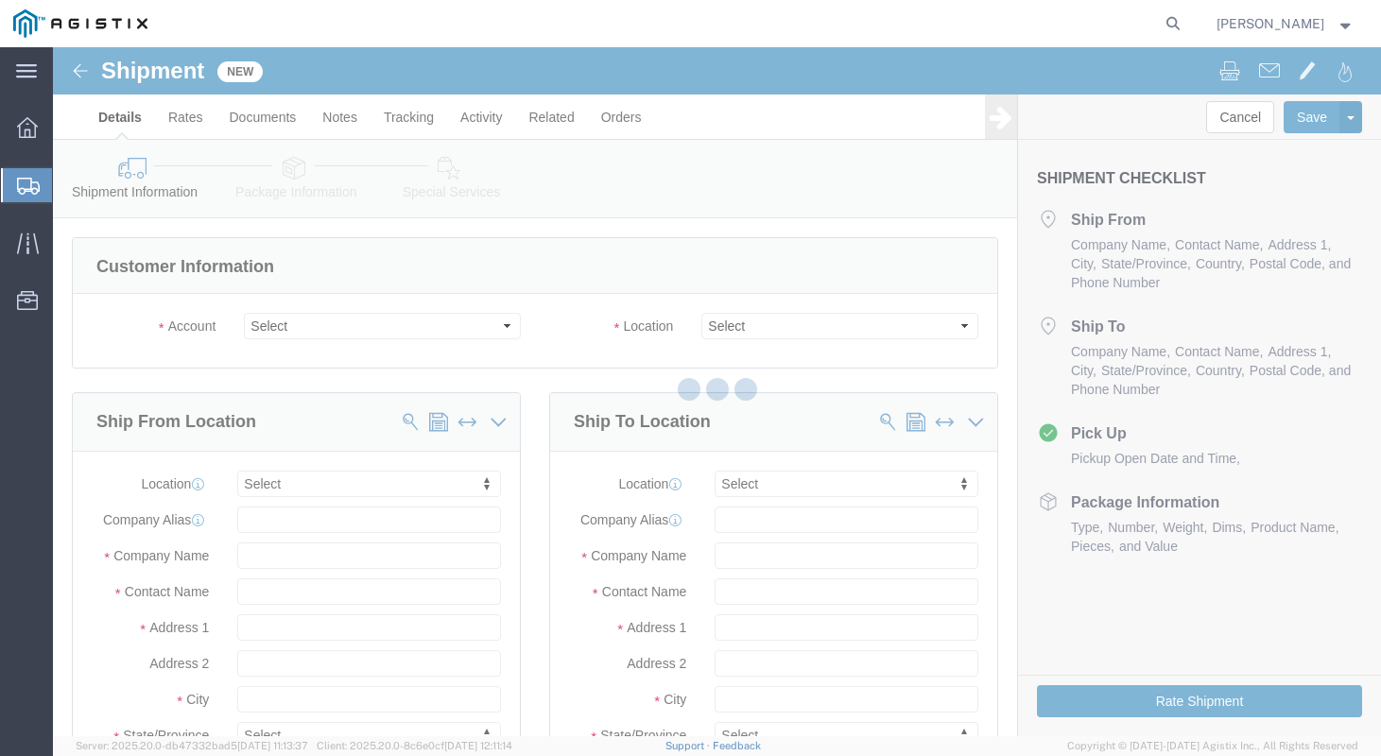
select select
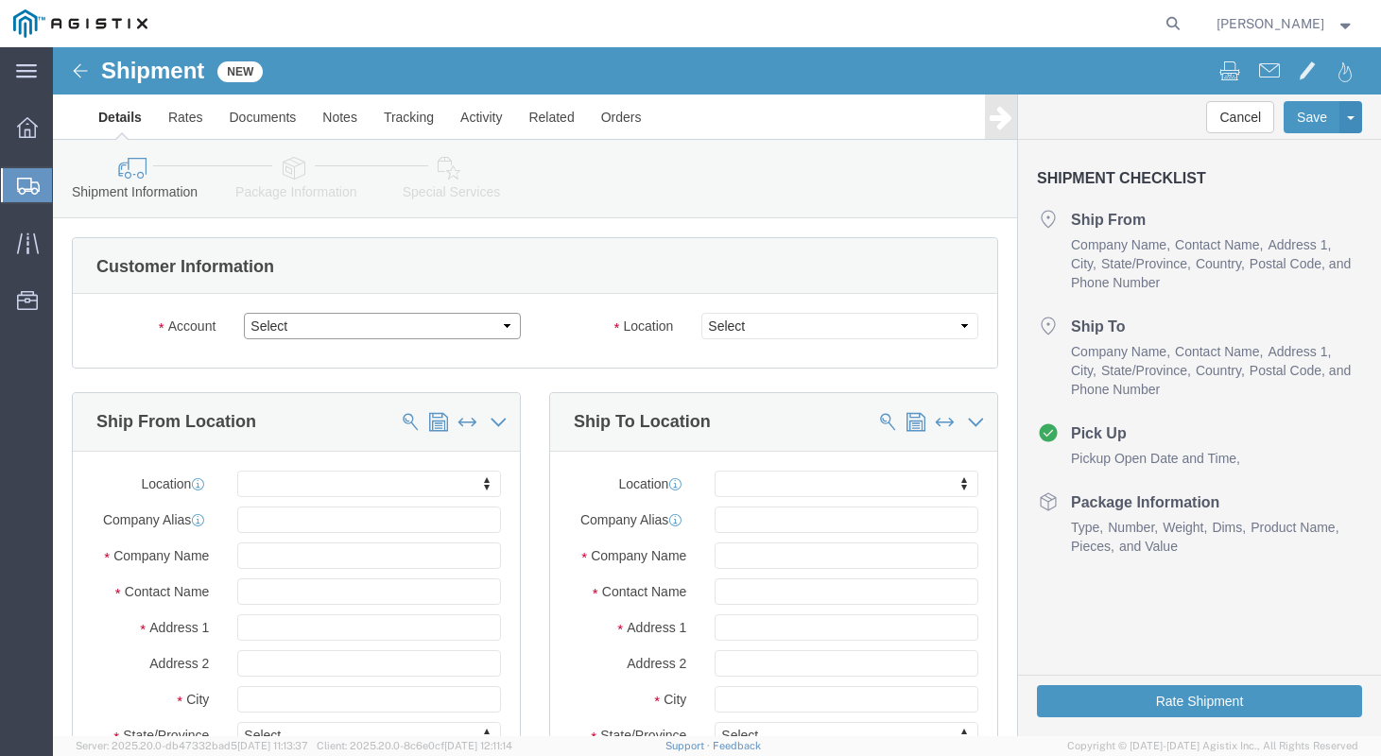
click select "Select [PERSON_NAME] Manufacturing PG&E"
select select "9596"
click select "Select [PERSON_NAME] Manufacturing PG&E"
select select
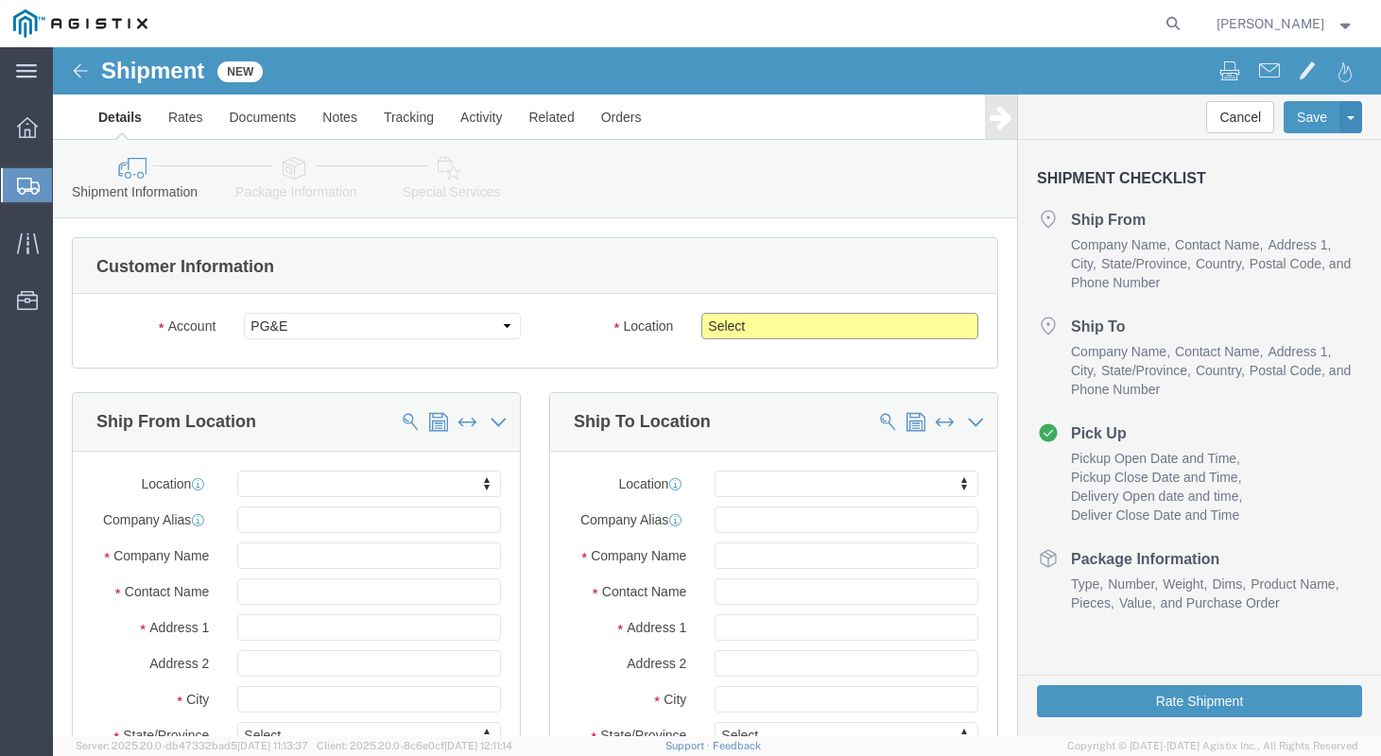
click select "Select All Others [GEOGRAPHIC_DATA] [GEOGRAPHIC_DATA] [GEOGRAPHIC_DATA] [GEOGRA…"
select select "23082"
click select "Select All Others [GEOGRAPHIC_DATA] [GEOGRAPHIC_DATA] [GEOGRAPHIC_DATA] [GEOGRA…"
click input "text"
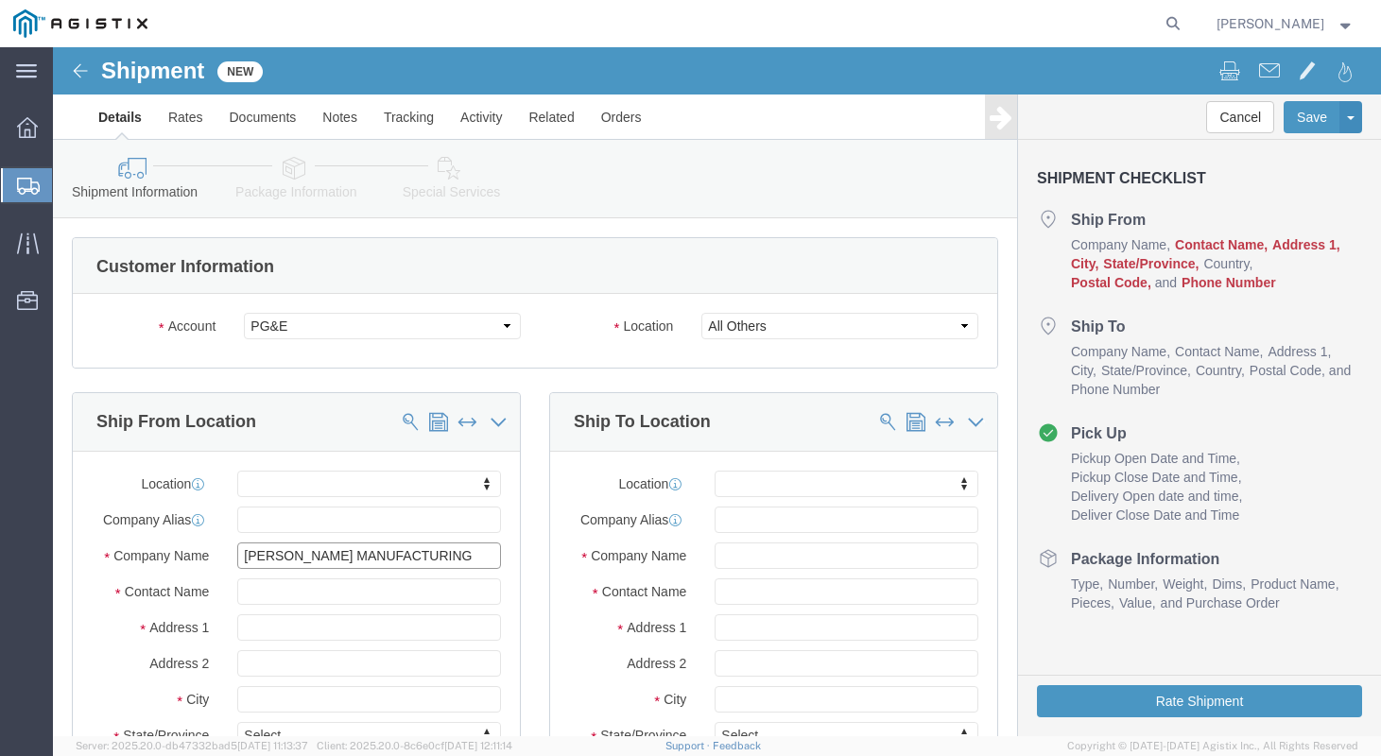
type input "[PERSON_NAME] MANUFACTURING"
type input "[PERSON_NAME]"
type input "[STREET_ADDRESS]"
click input "[GEOGRAPHIC_DATA]"
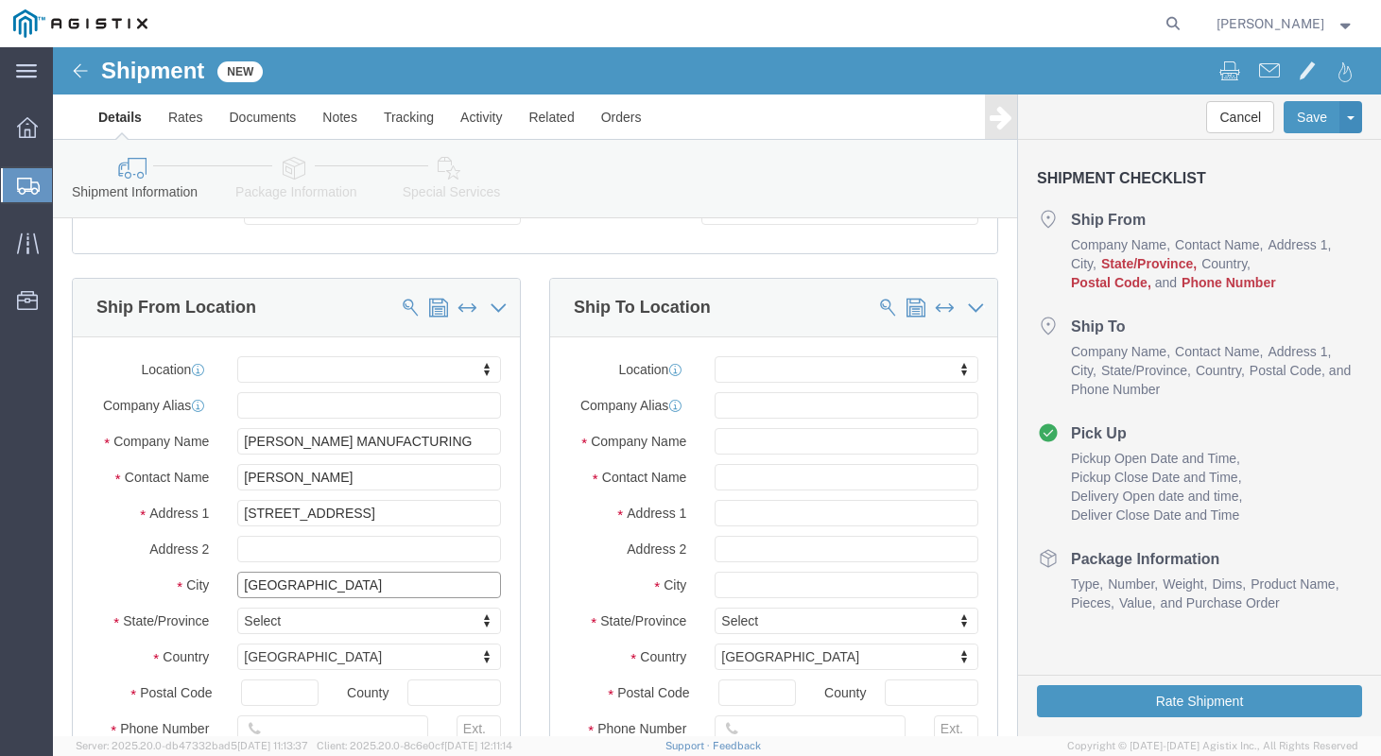
scroll to position [154, 0]
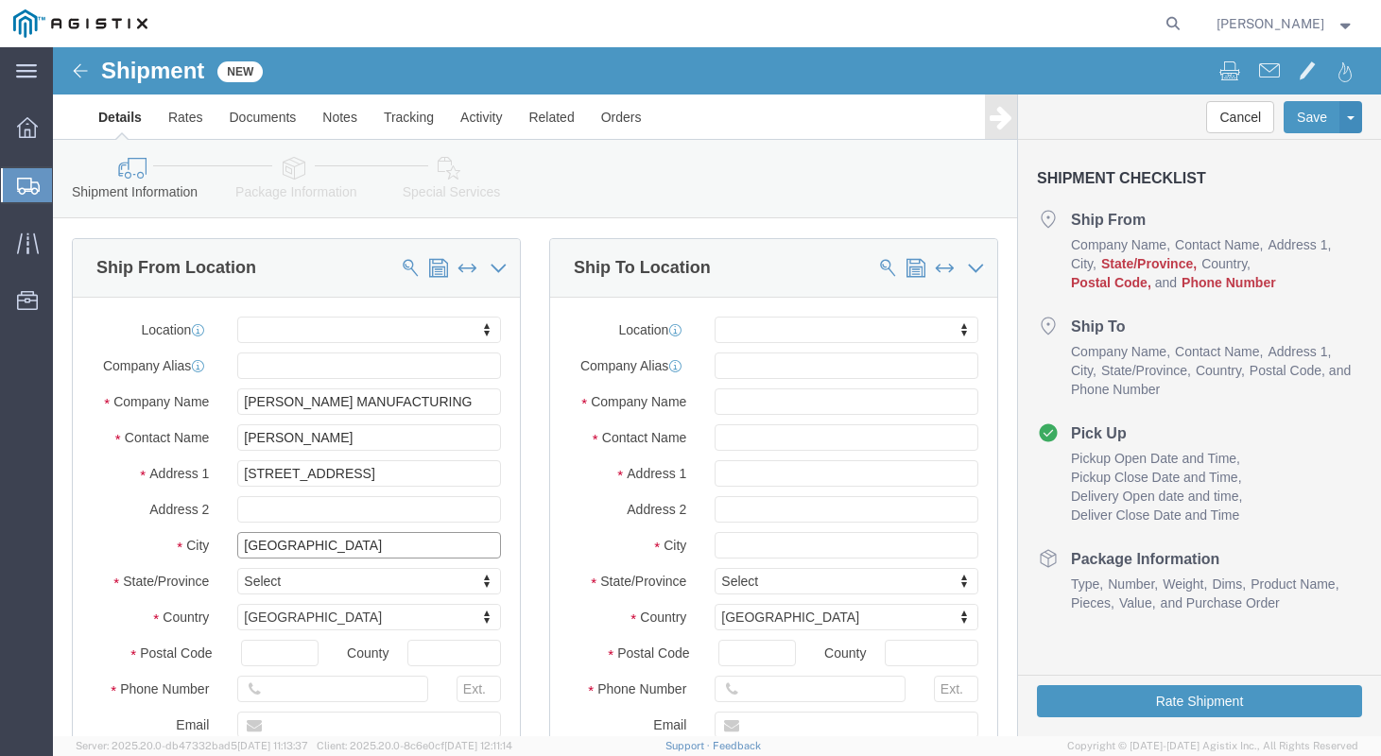
type input "[GEOGRAPHIC_DATA]"
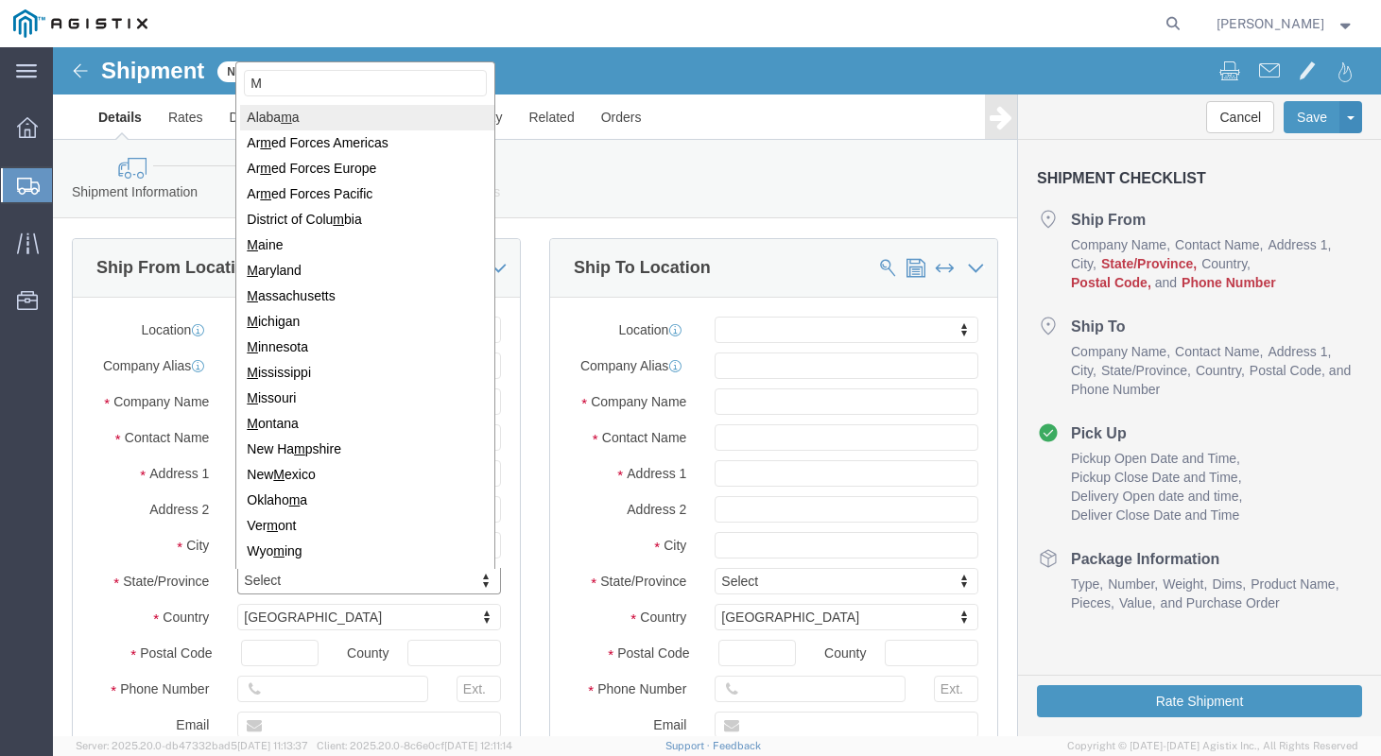
scroll to position [0, 0]
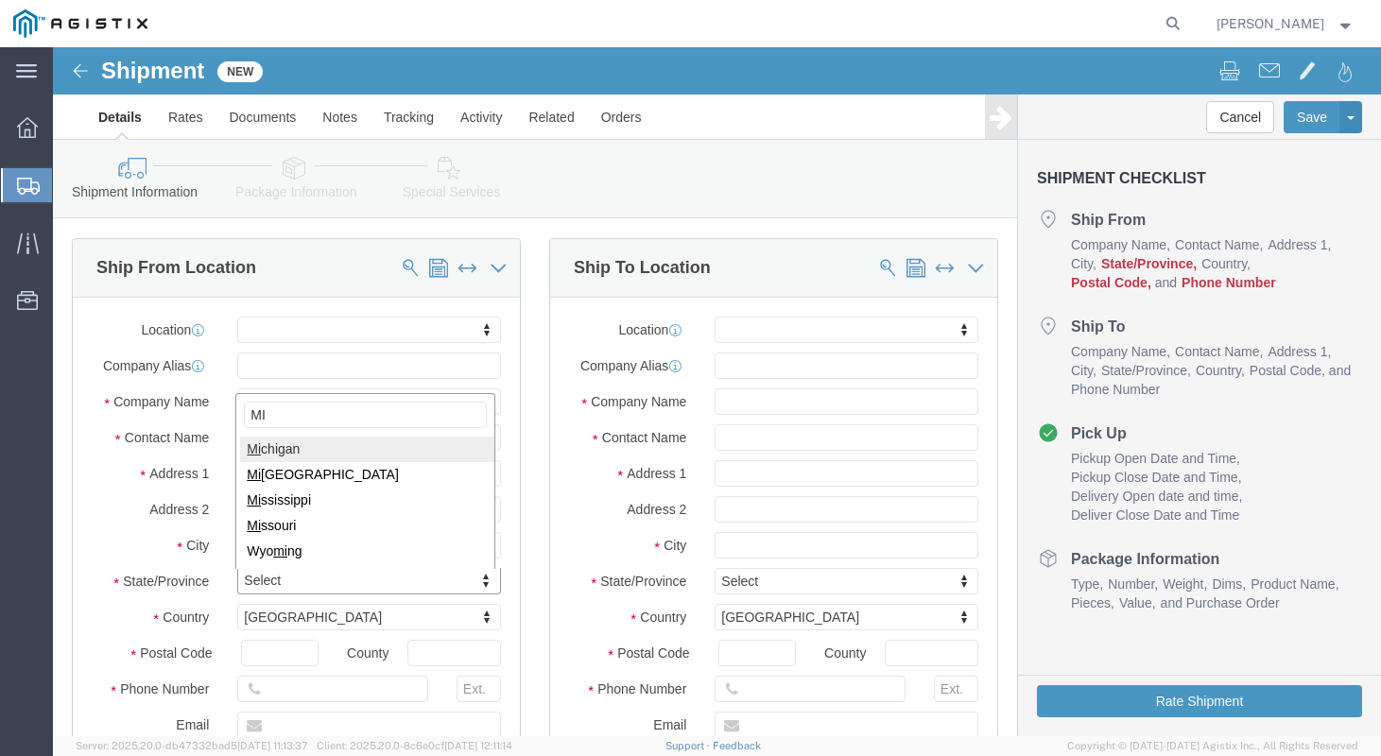
type input "MI"
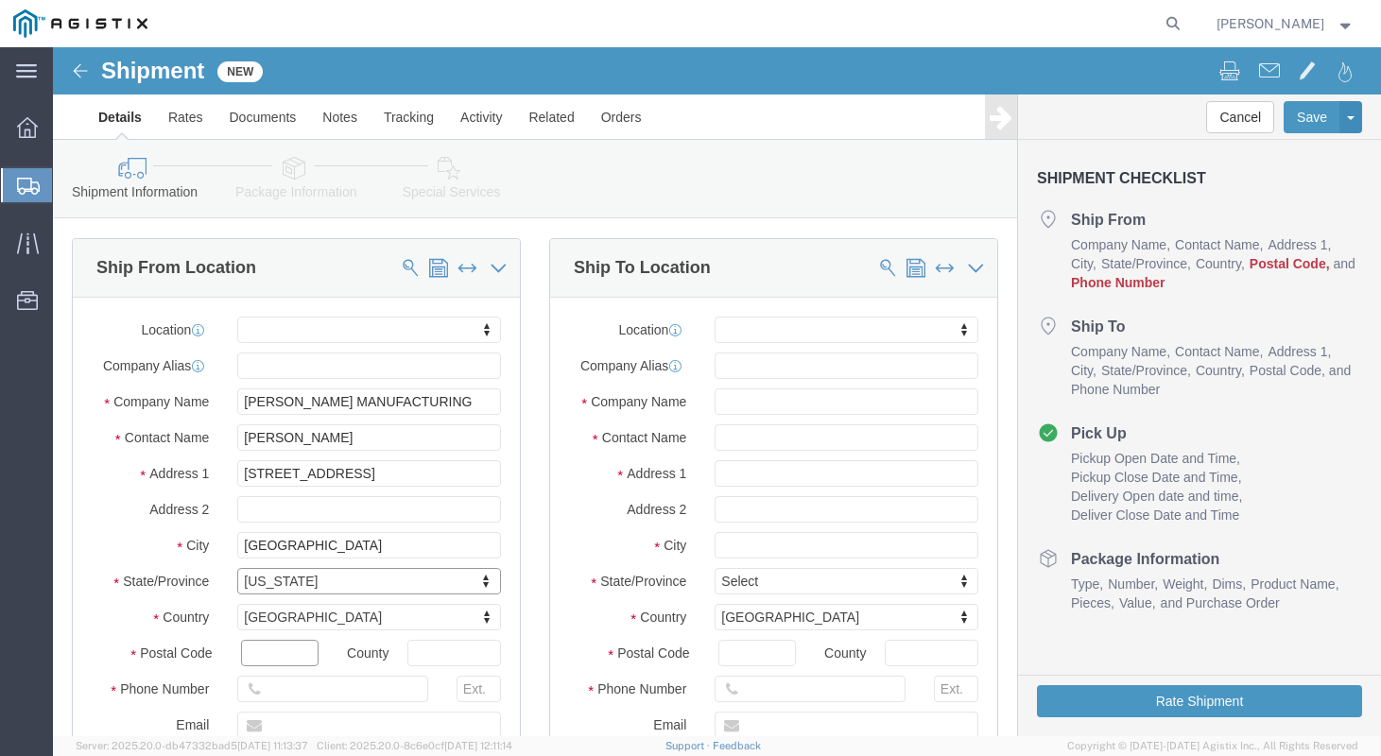
click input "text"
type input "48706"
click div
click input "text"
type input "9896860350"
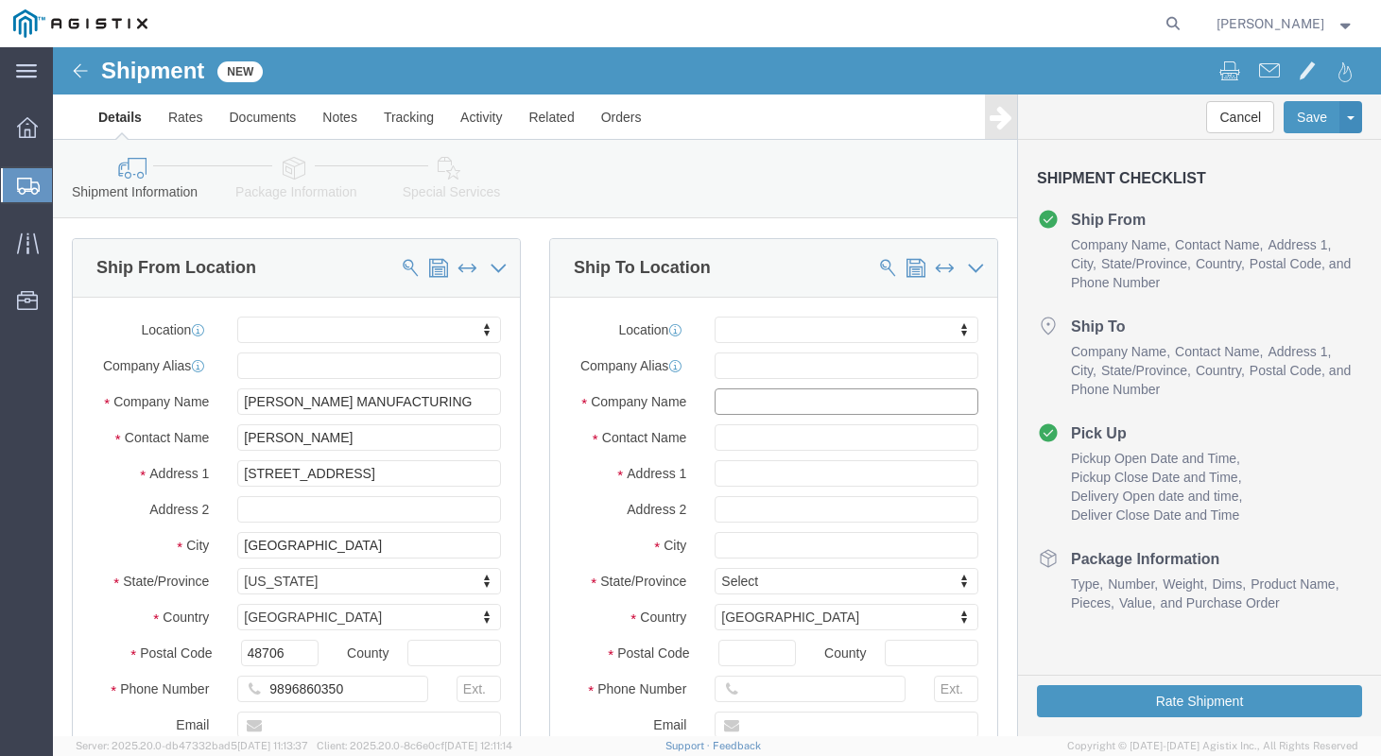
click input "text"
type input "P"
type input "MROIS"
type input "PACIFIC GAS & ELEC."
click input "810"
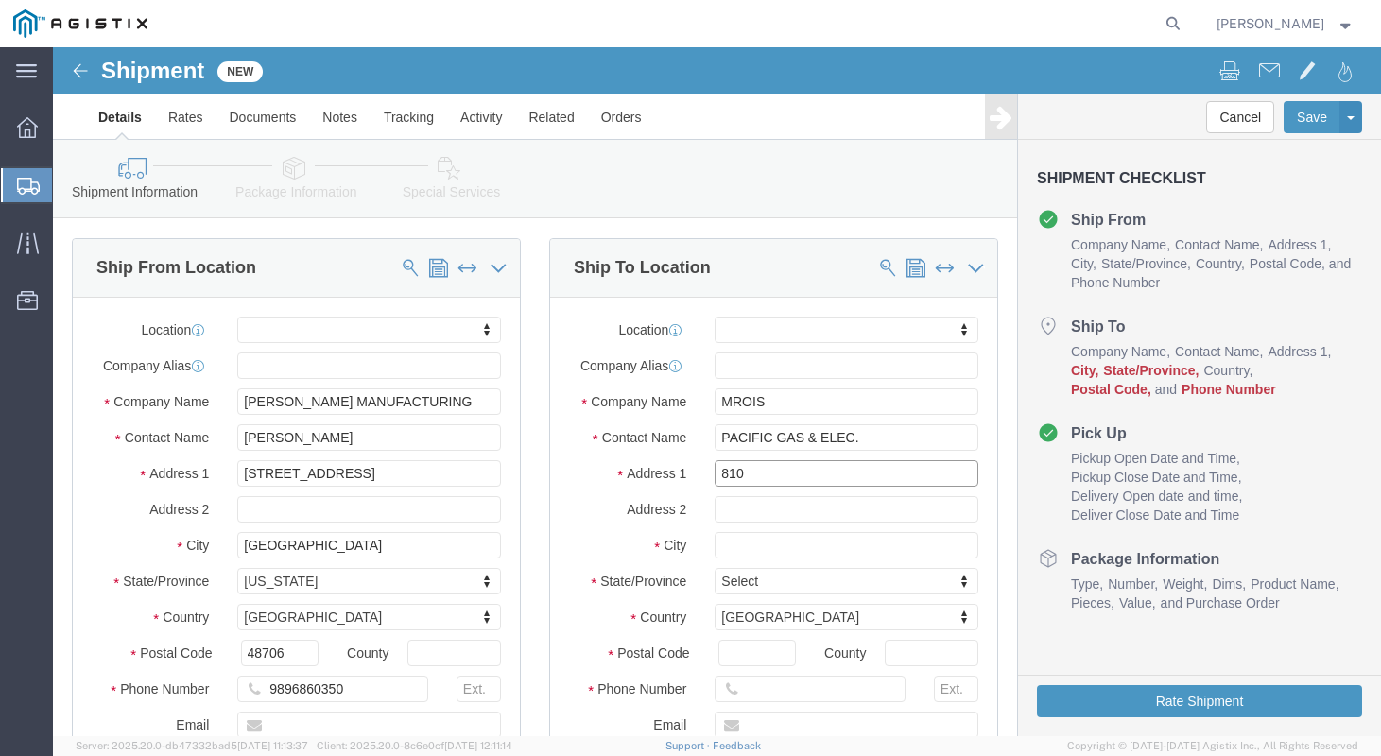
type input "810"
drag, startPoint x: 758, startPoint y: 428, endPoint x: 603, endPoint y: 420, distance: 155.2
click div "Address 1 810"
type input "[STREET_ADDRESS]/"
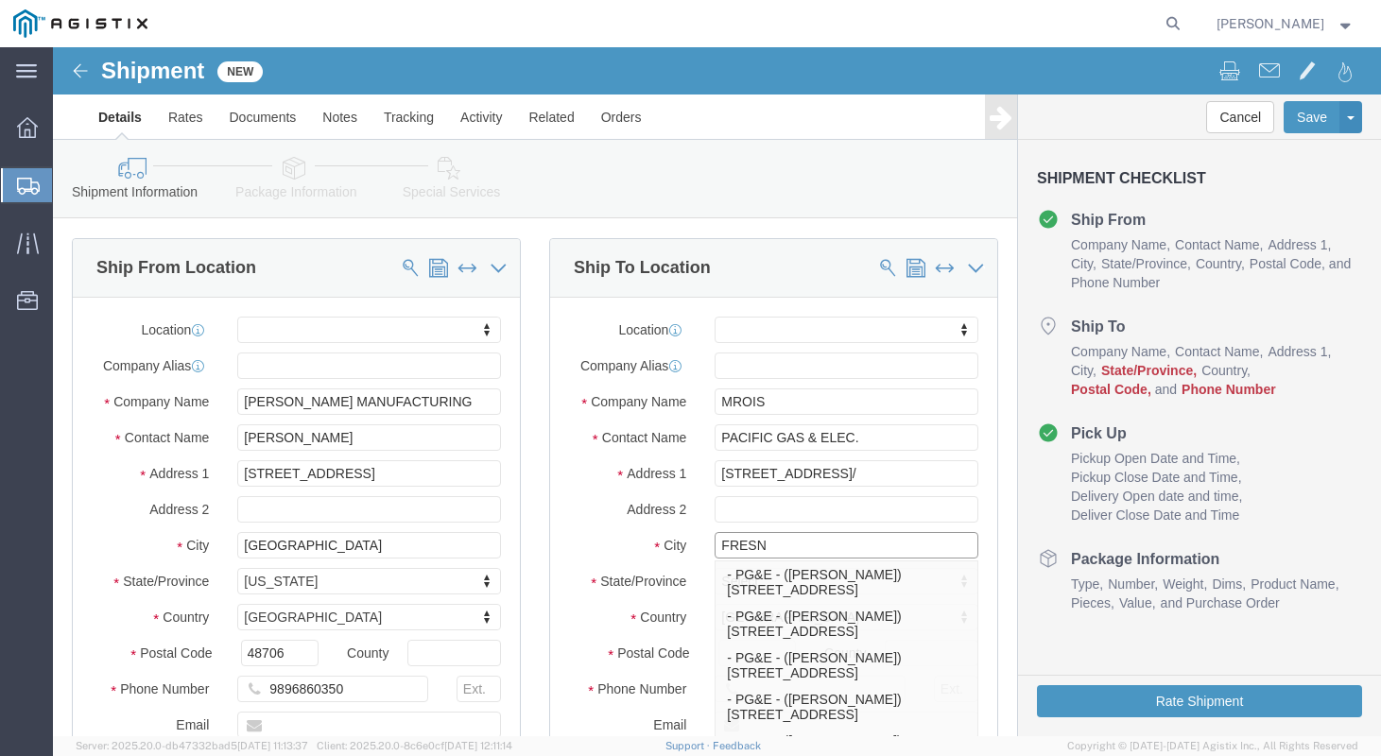
type input "[GEOGRAPHIC_DATA]"
click p "- PG&E - ([PERSON_NAME]) [STREET_ADDRESS]"
select select "CA"
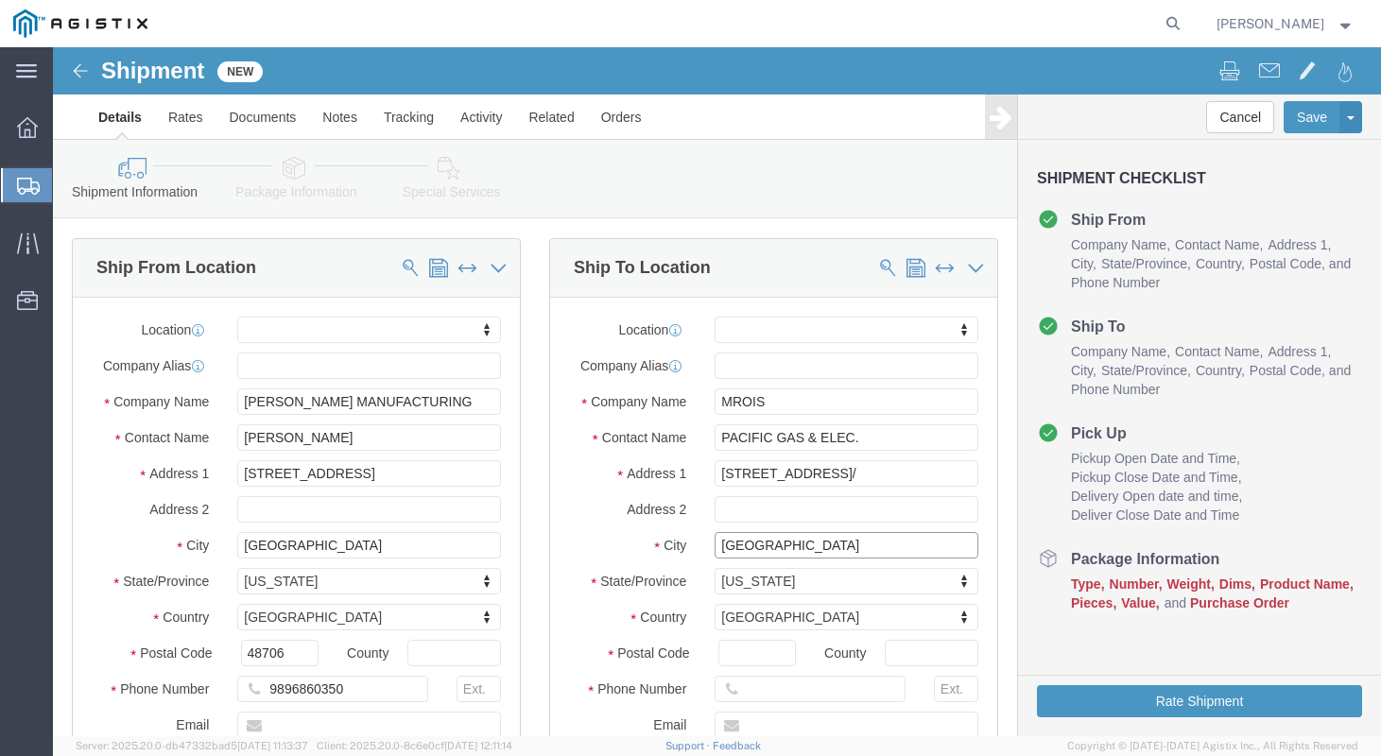
type input "[GEOGRAPHIC_DATA]"
click label "Address 2"
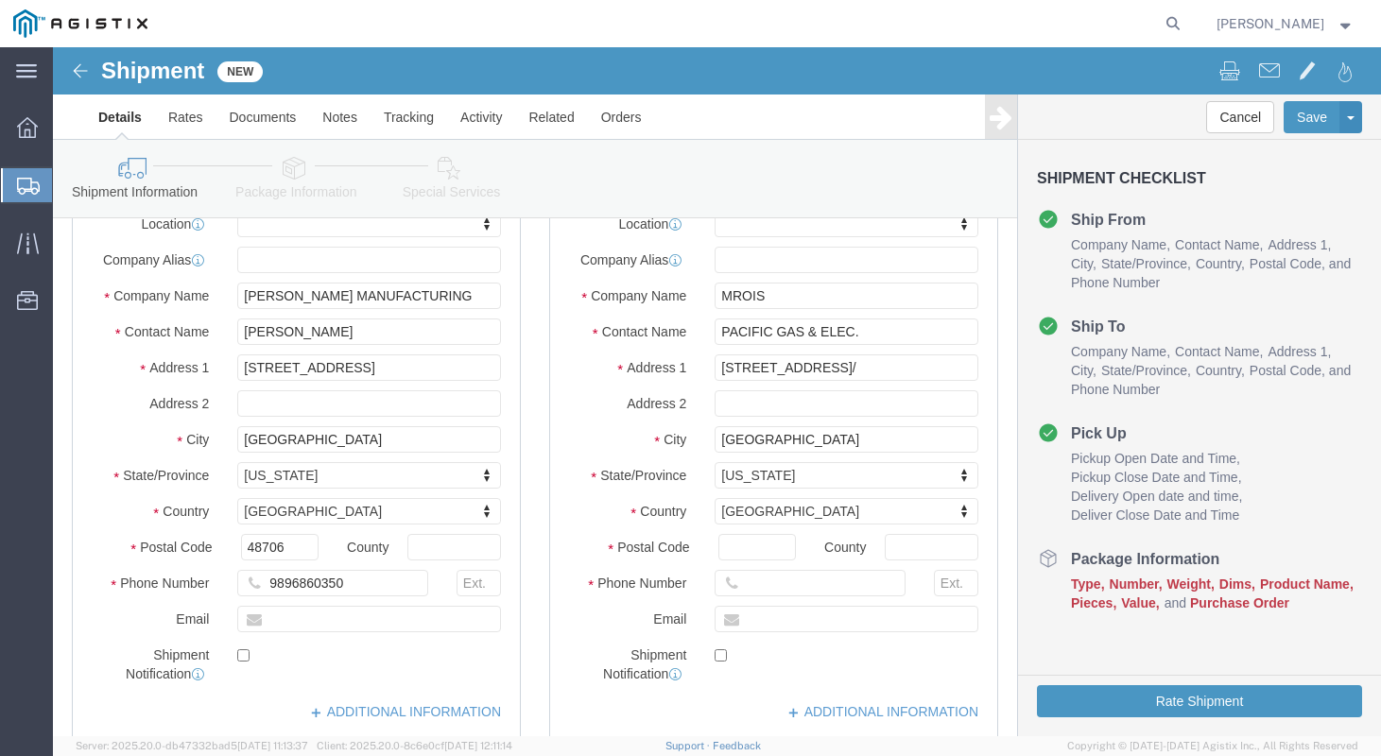
scroll to position [299, 0]
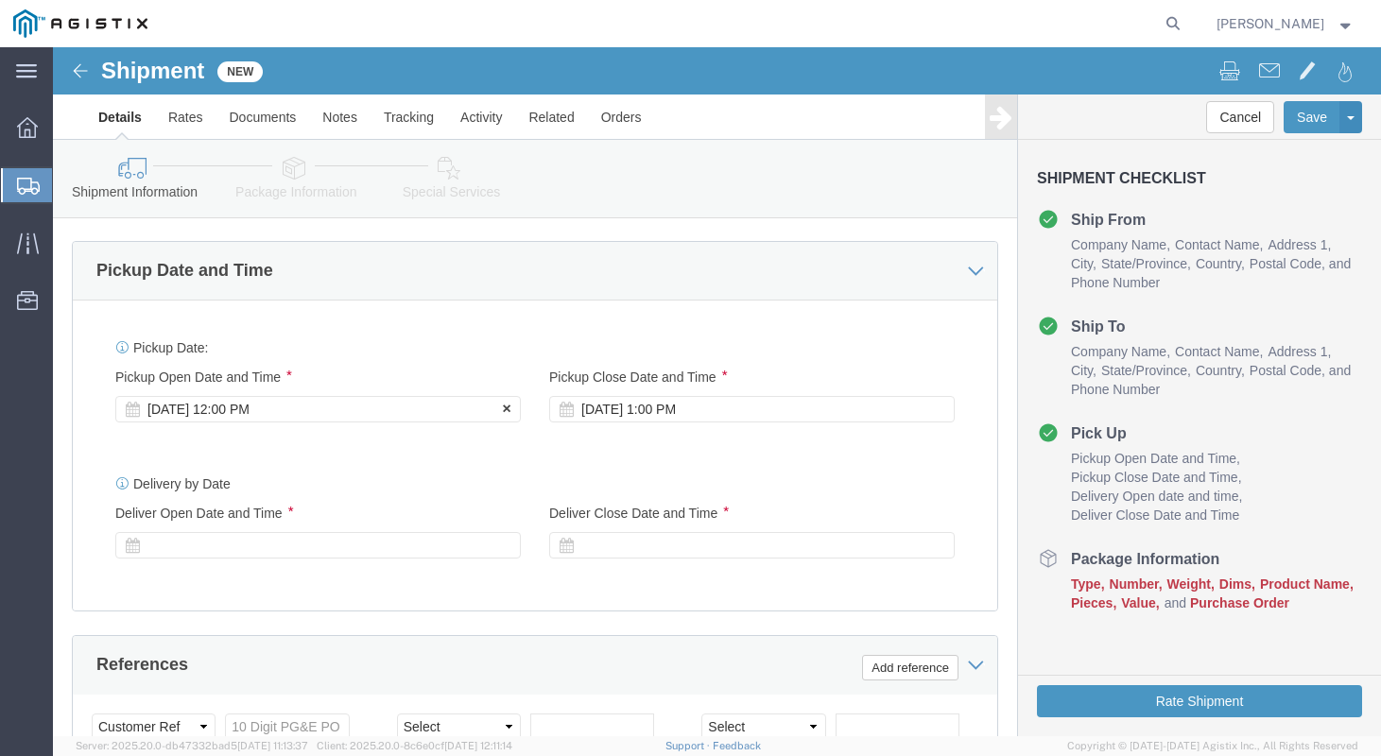
click div "[DATE] 12:00 PM"
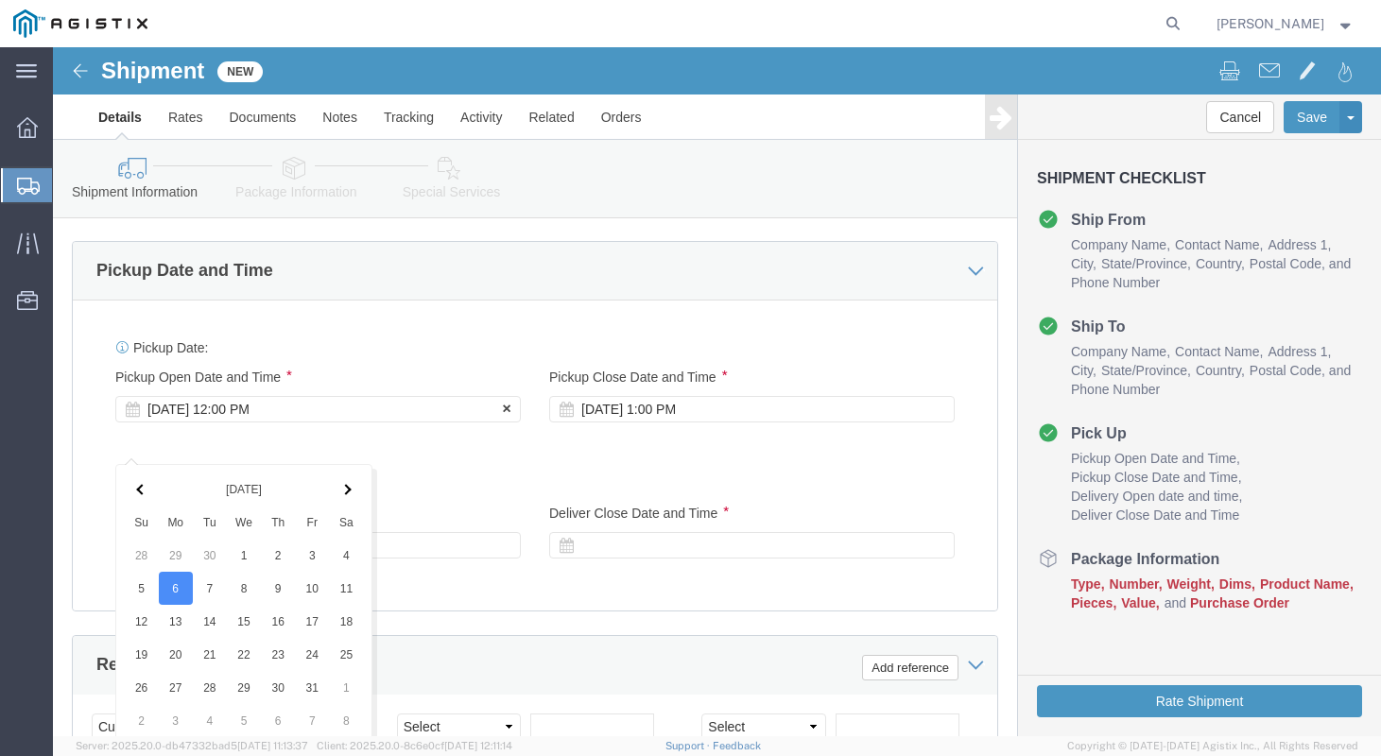
scroll to position [1606, 0]
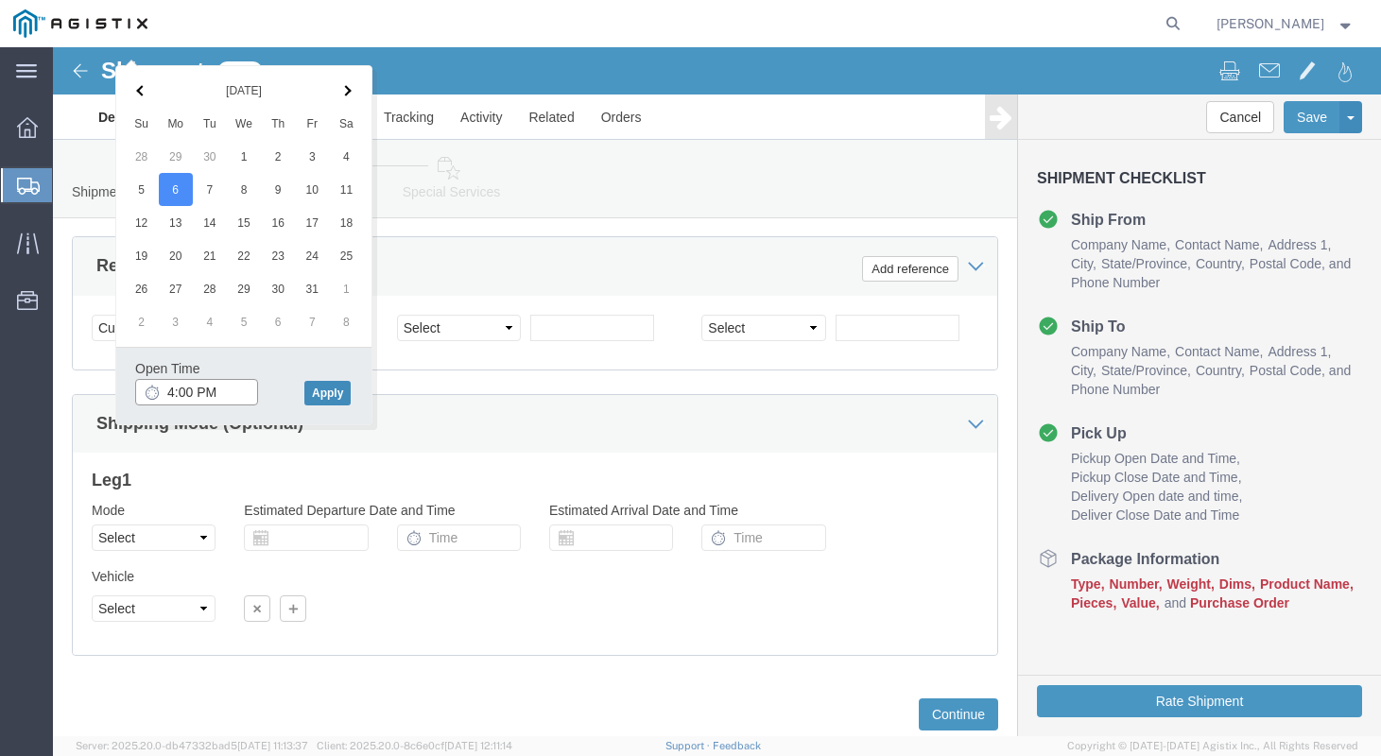
type input "4:00 PM"
click button "Apply"
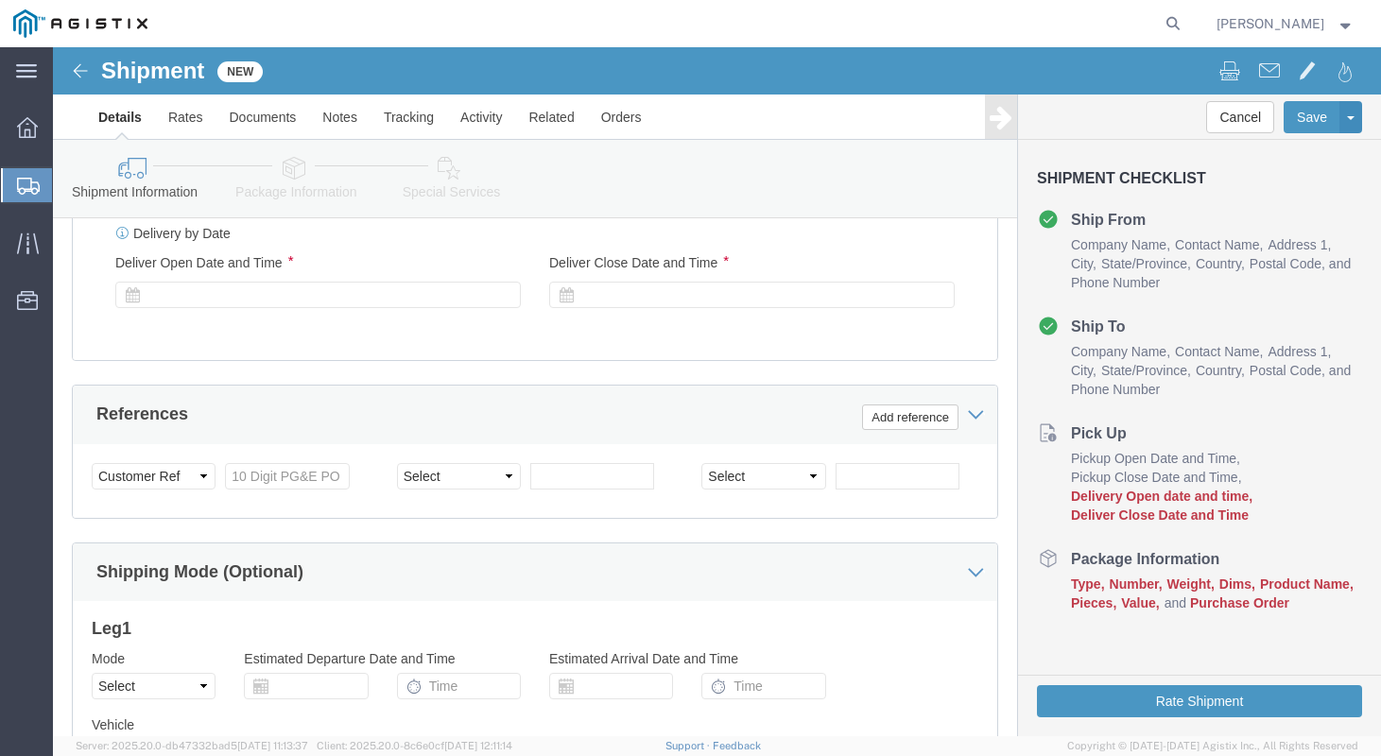
scroll to position [1234, 0]
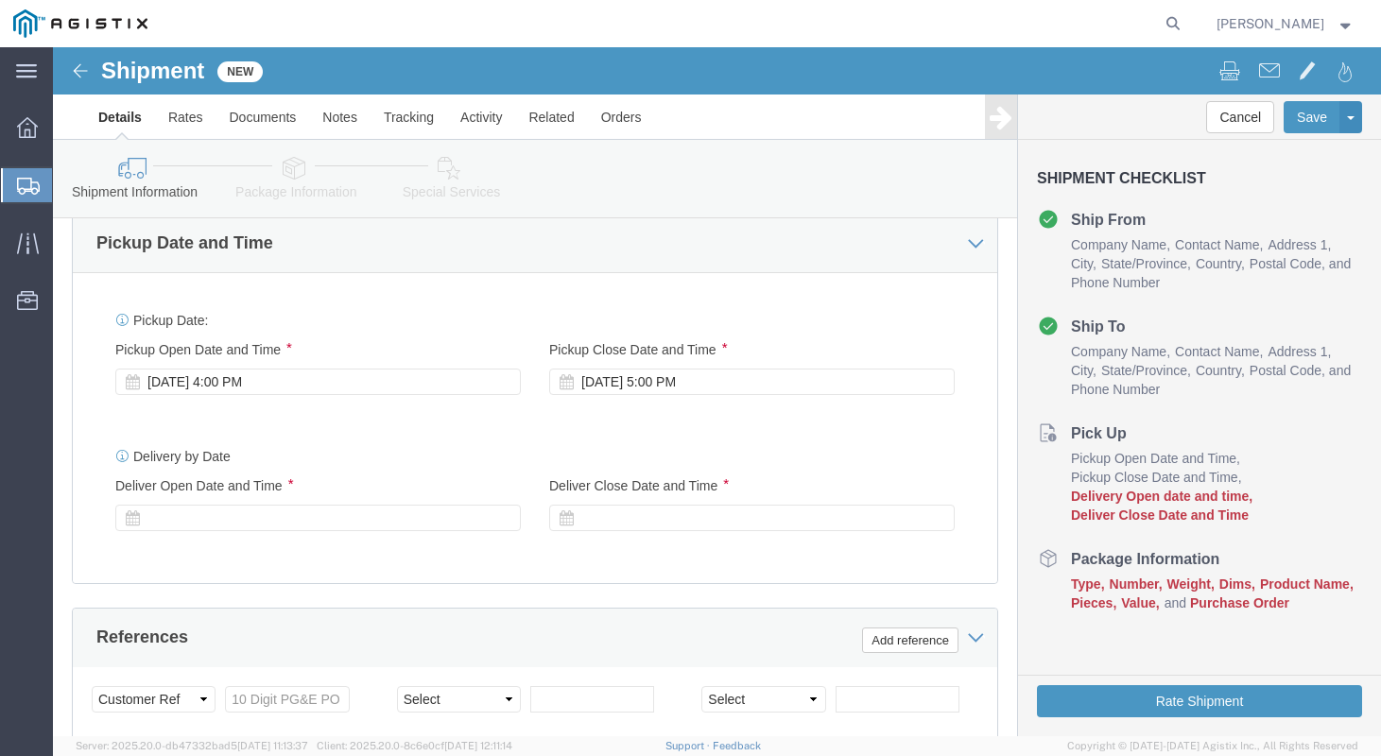
click div "Pickup Start Date Pickup Start Time Pickup Open Date and Time [DATE] 4:00 PM Pi…"
click div "[DATE] 5:00 PM"
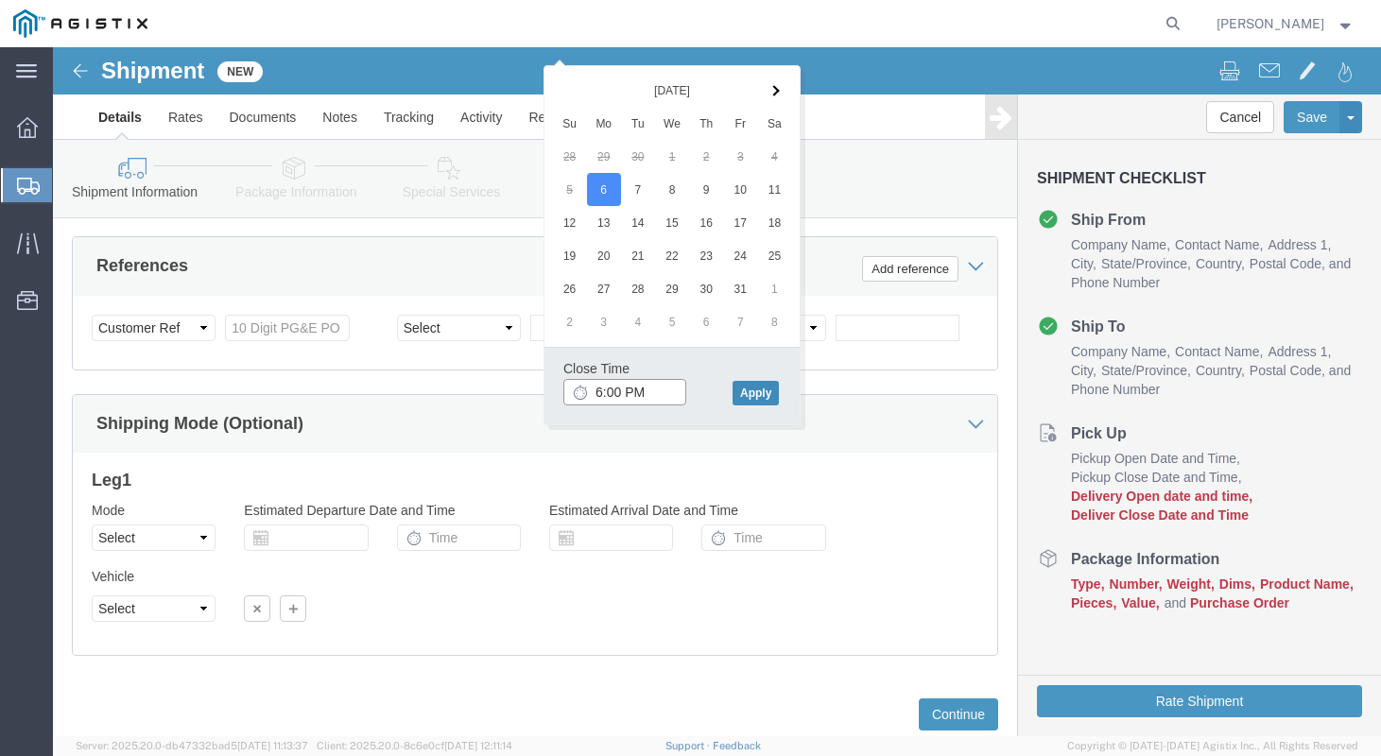
type input "6:00 PM"
click button "Apply"
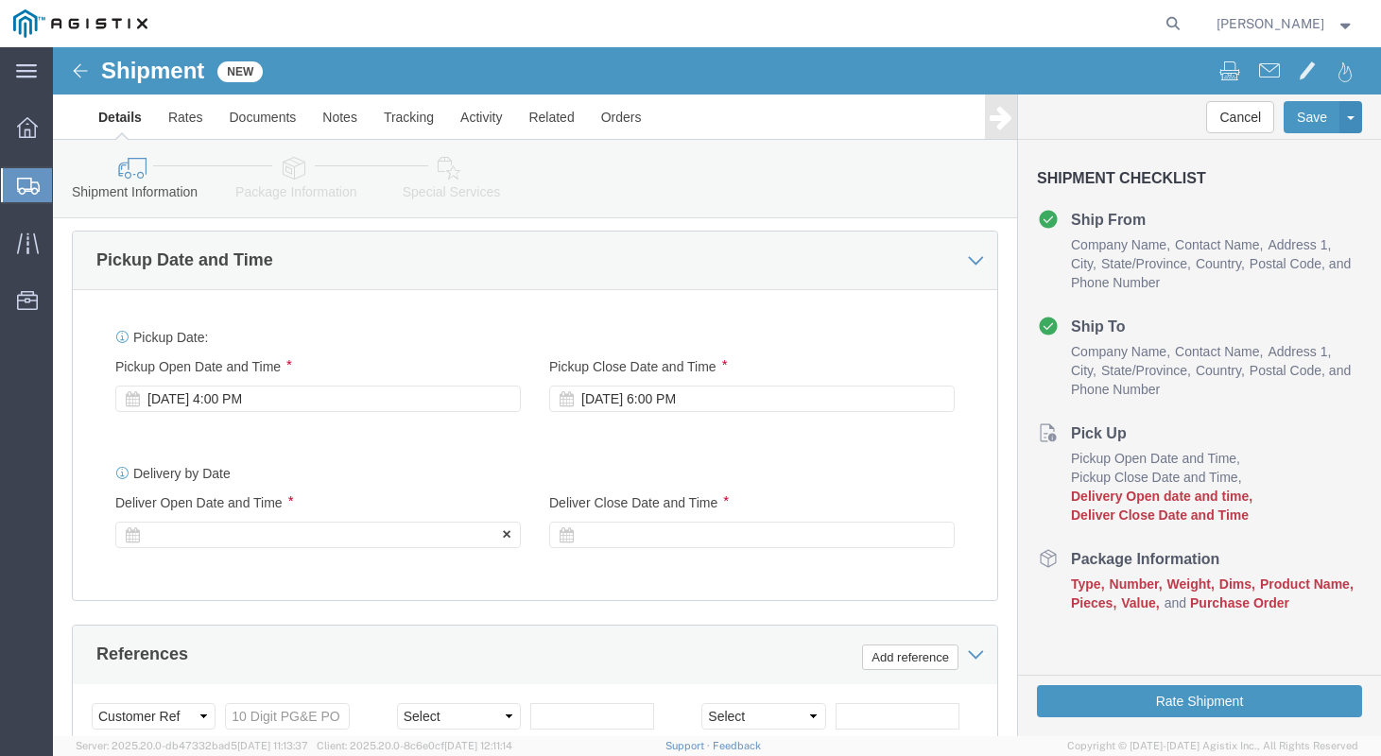
click div
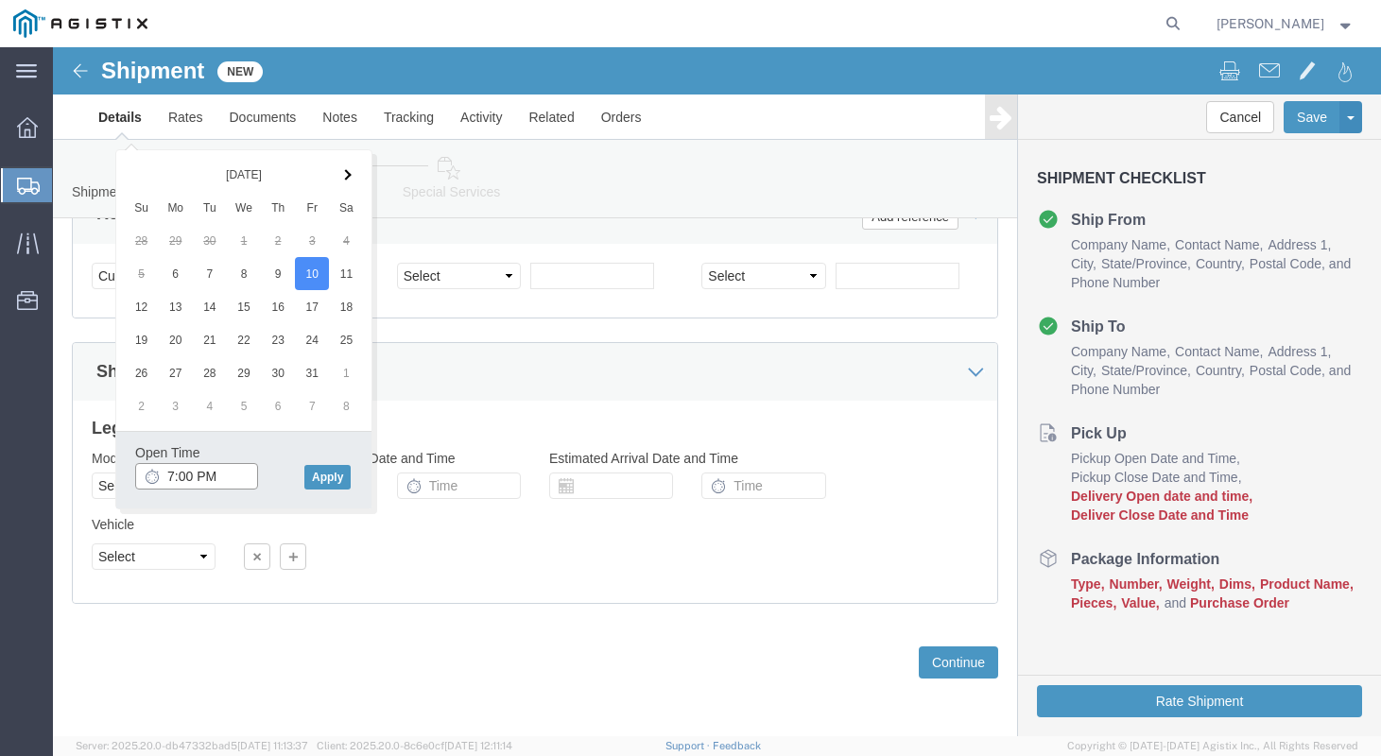
click input "7:00 PM"
type input "8:00 AM"
click button "Apply"
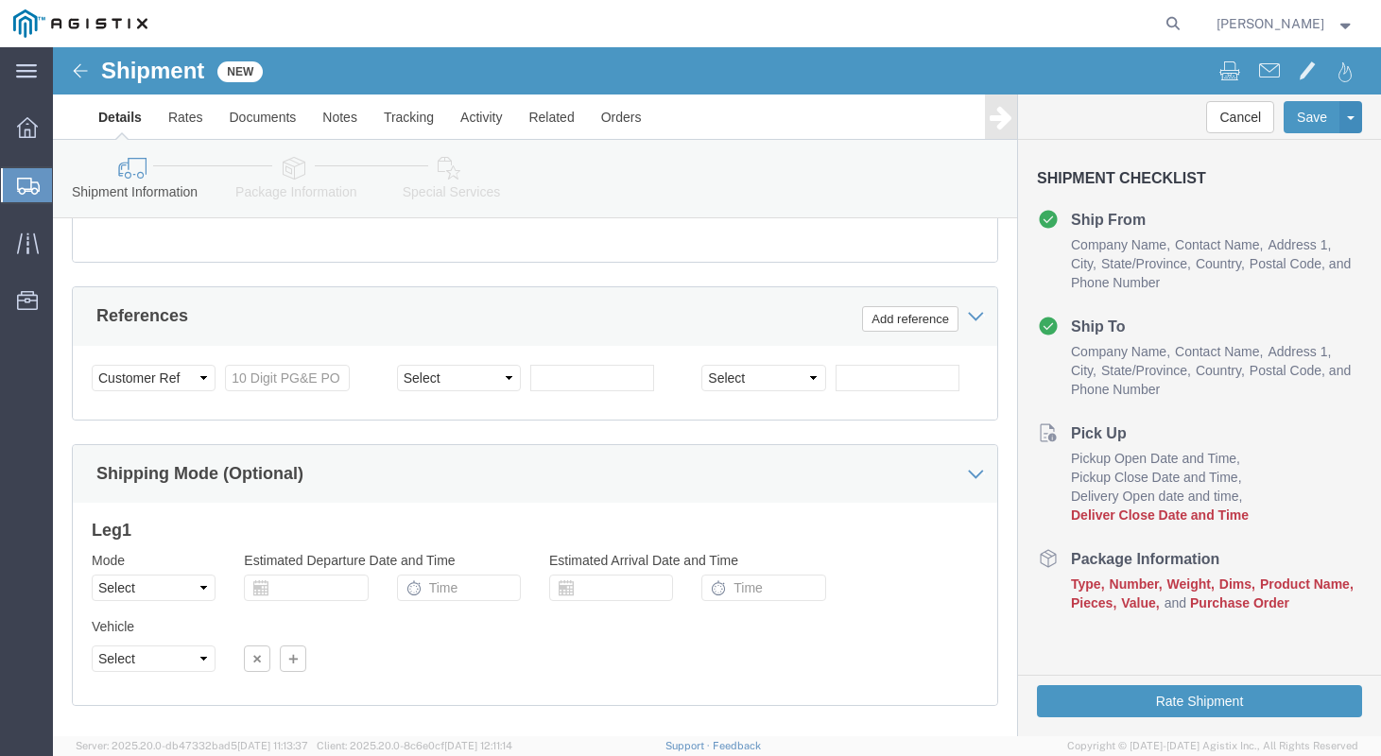
scroll to position [1494, 0]
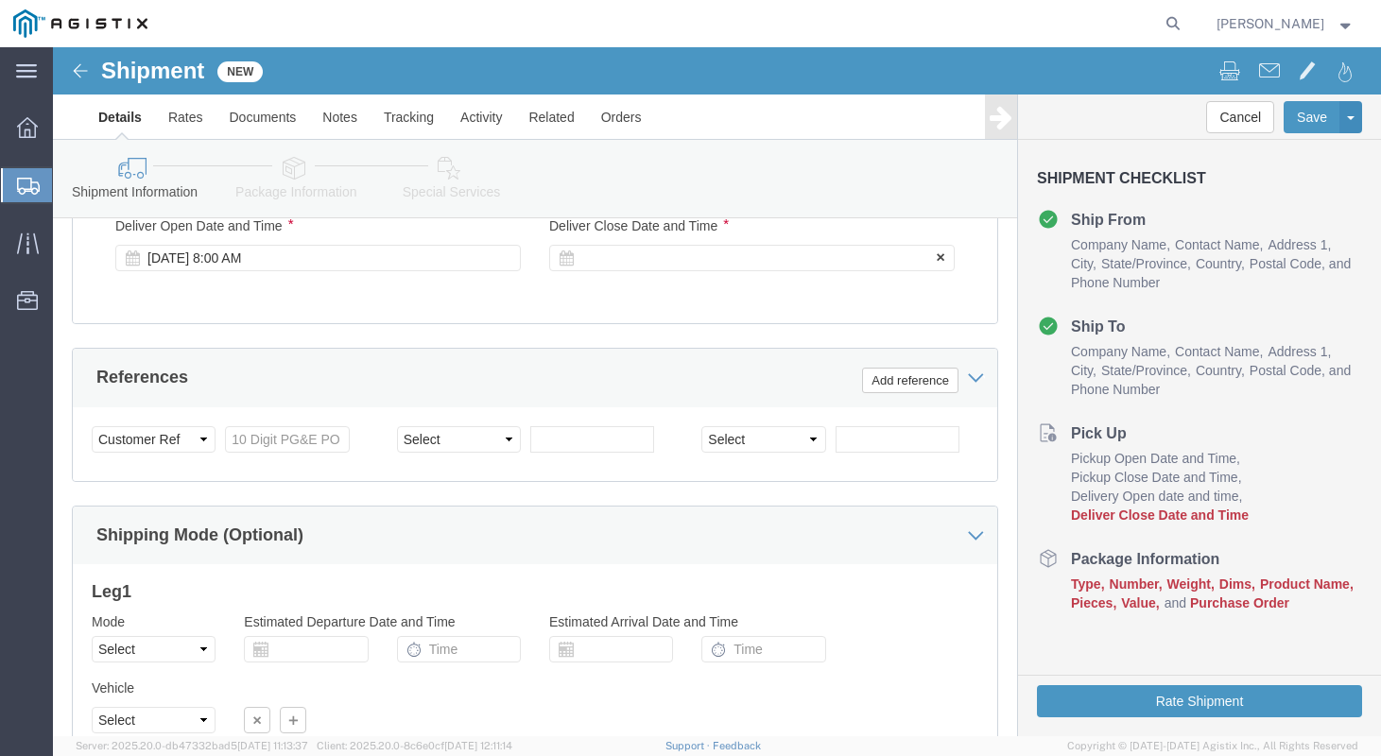
click div
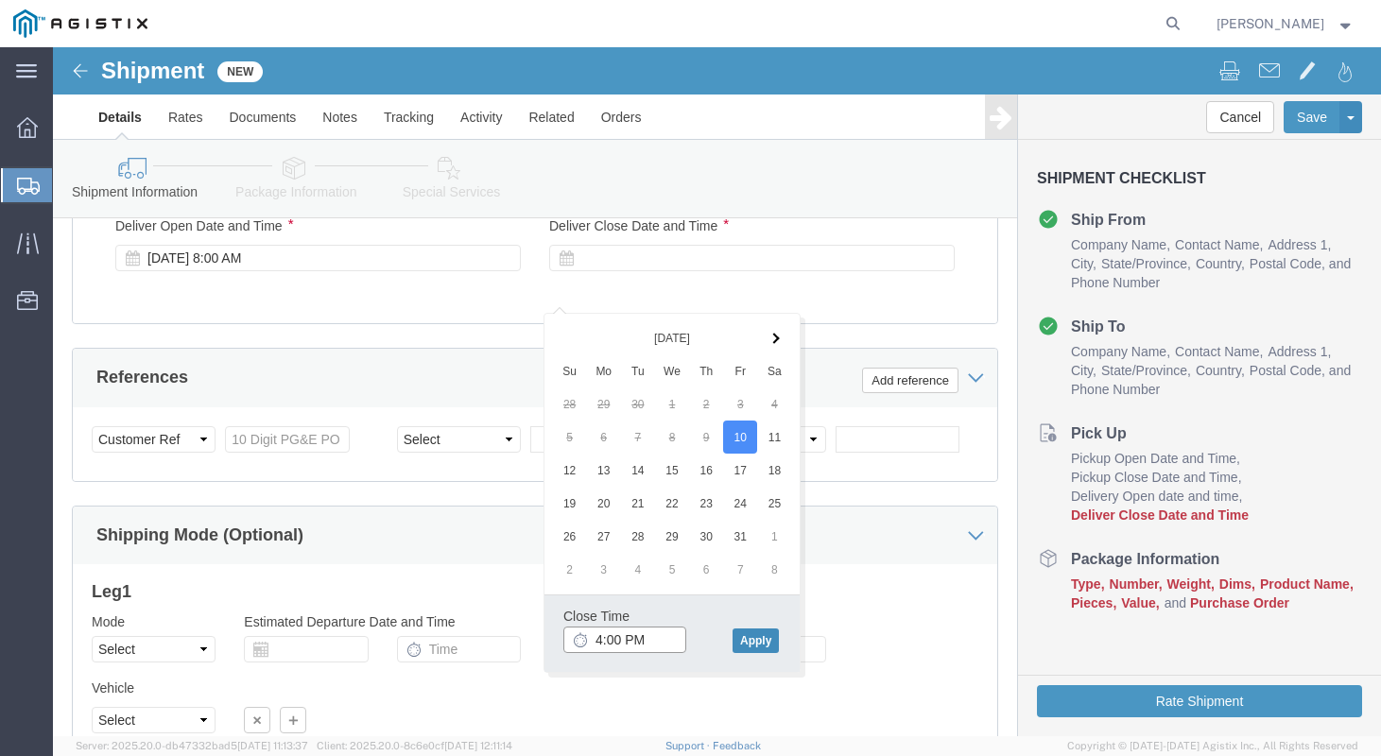
type input "4:00 PM"
click button "Apply"
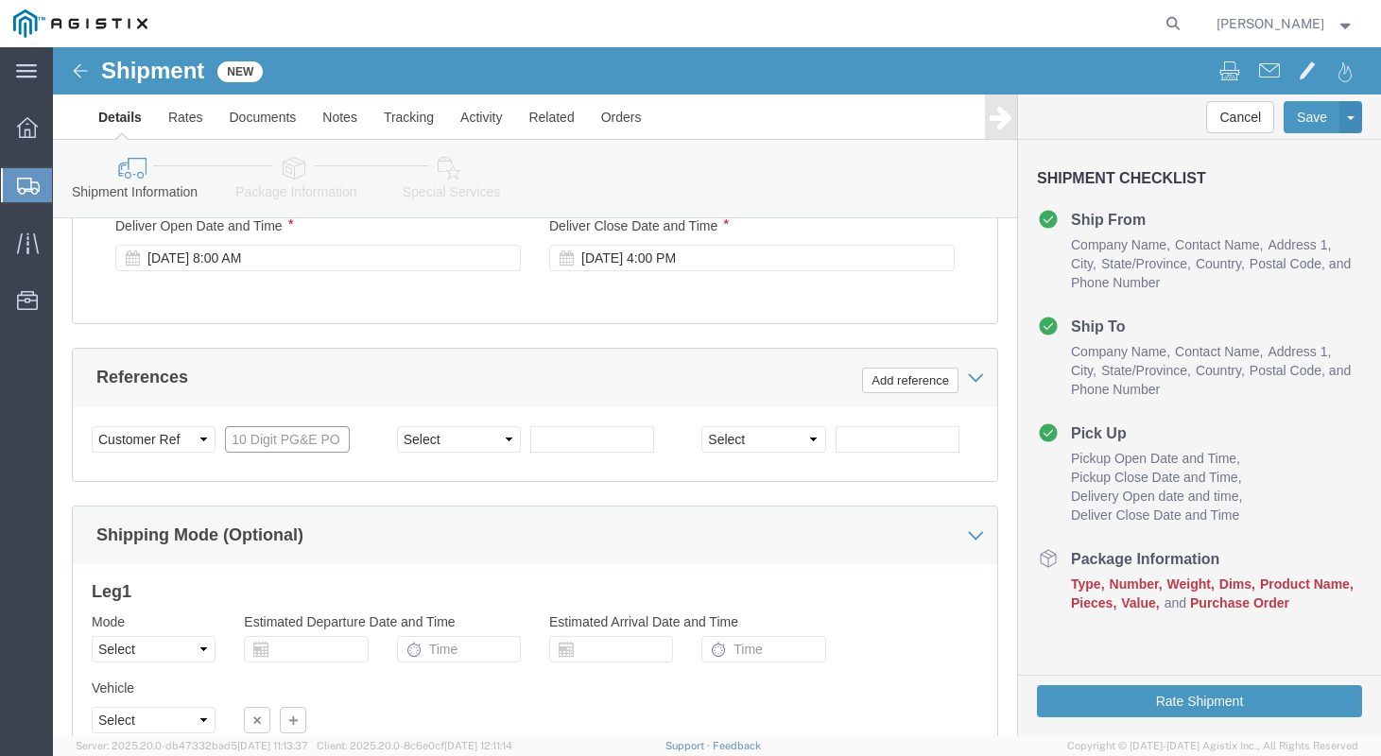
click input "text"
type input "3501417138"
click select "Select Account Type Activity ID Airline Appointment Number ASN Batch Request # …"
select select "PURCHORD"
click select "Select Account Type Activity ID Airline Appointment Number ASN Batch Request # …"
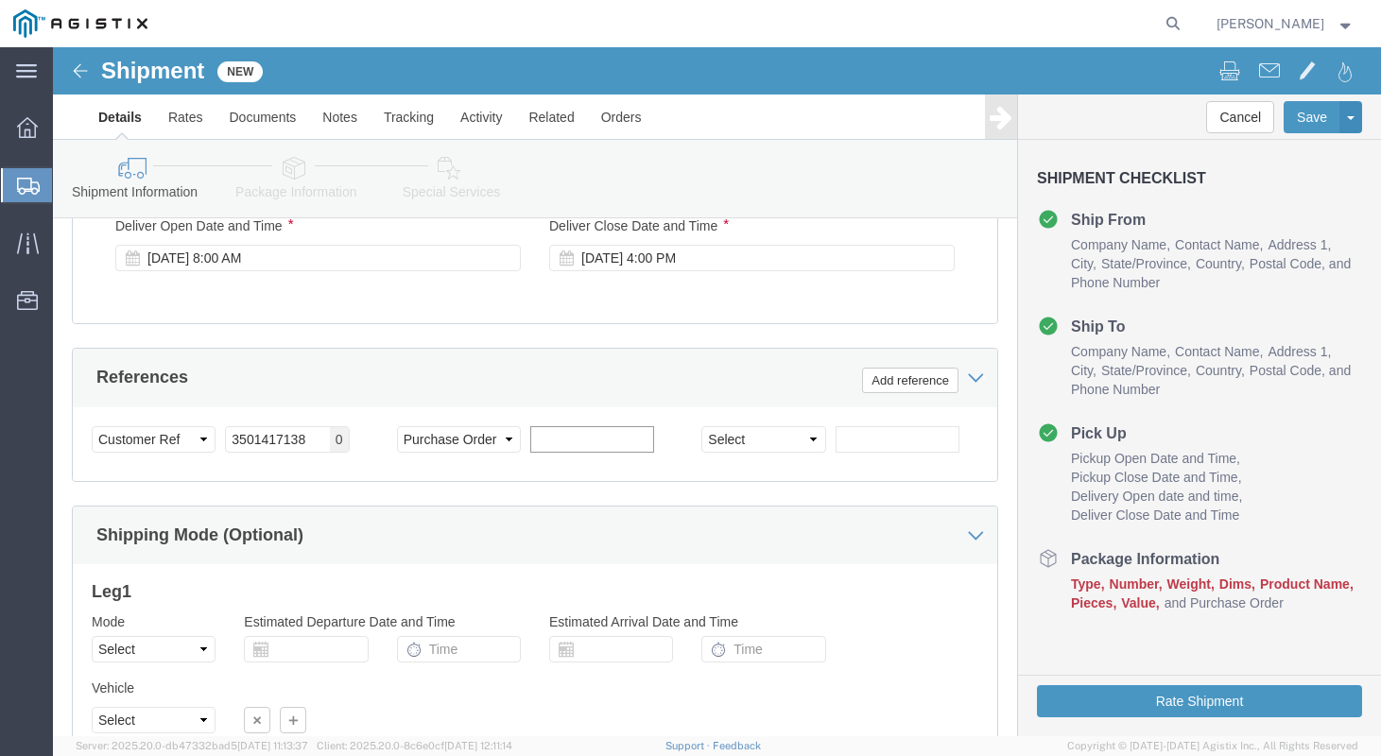
click input "text"
type input "3501420659"
click div "References Add reference"
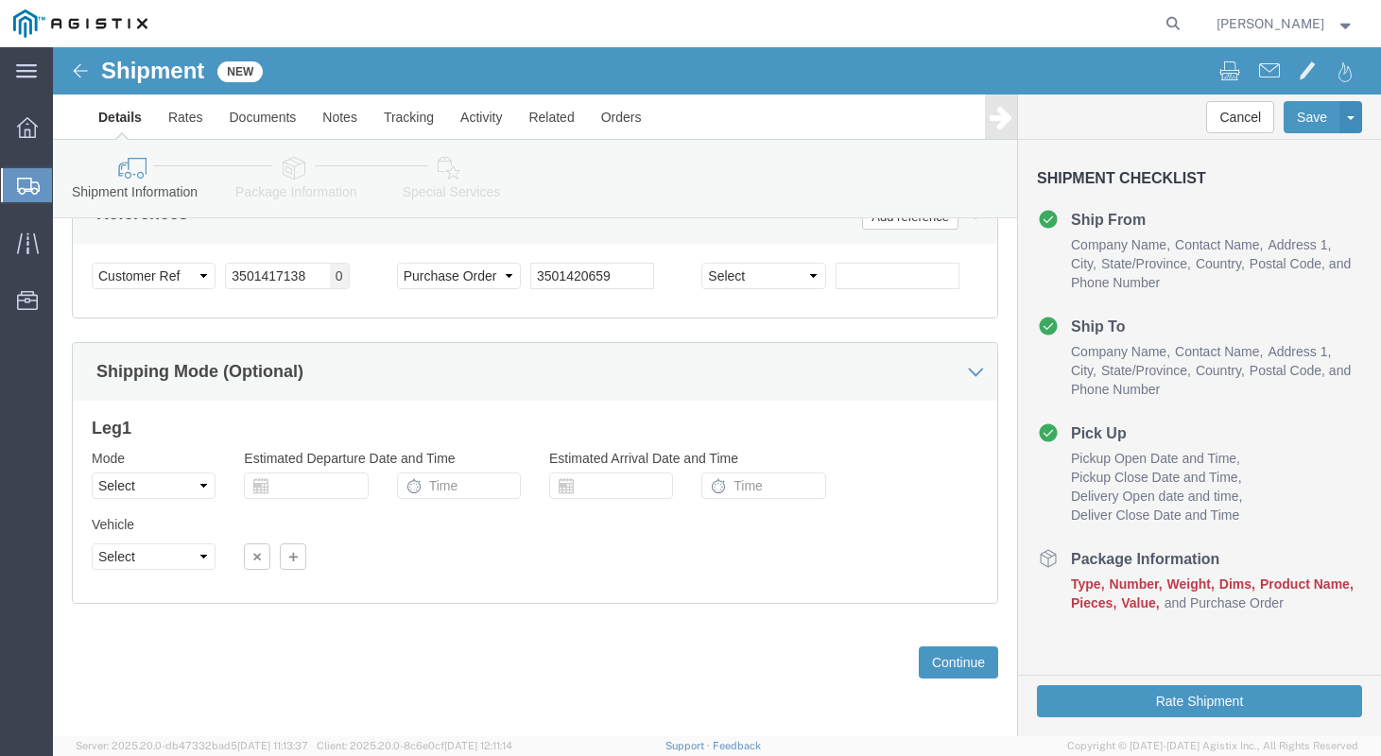
scroll to position [1695, 0]
click button "Continue"
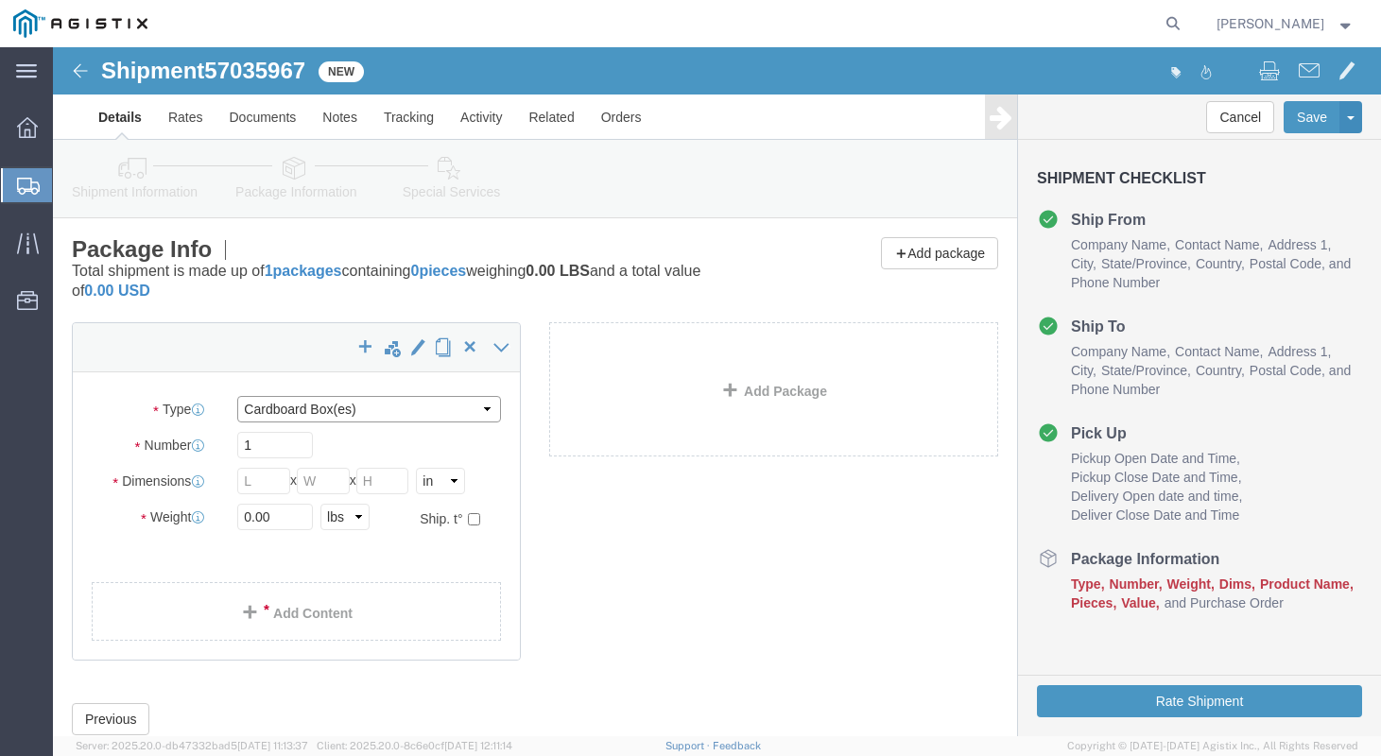
click select "Select Bulk Bundle(s) Cardboard Box(es) Carton(s) Crate(s) Drum(s) (Fiberboard)…"
select select "PSNS"
click select "Select Bulk Bundle(s) Cardboard Box(es) Carton(s) Crate(s) Drum(s) (Fiberboard)…"
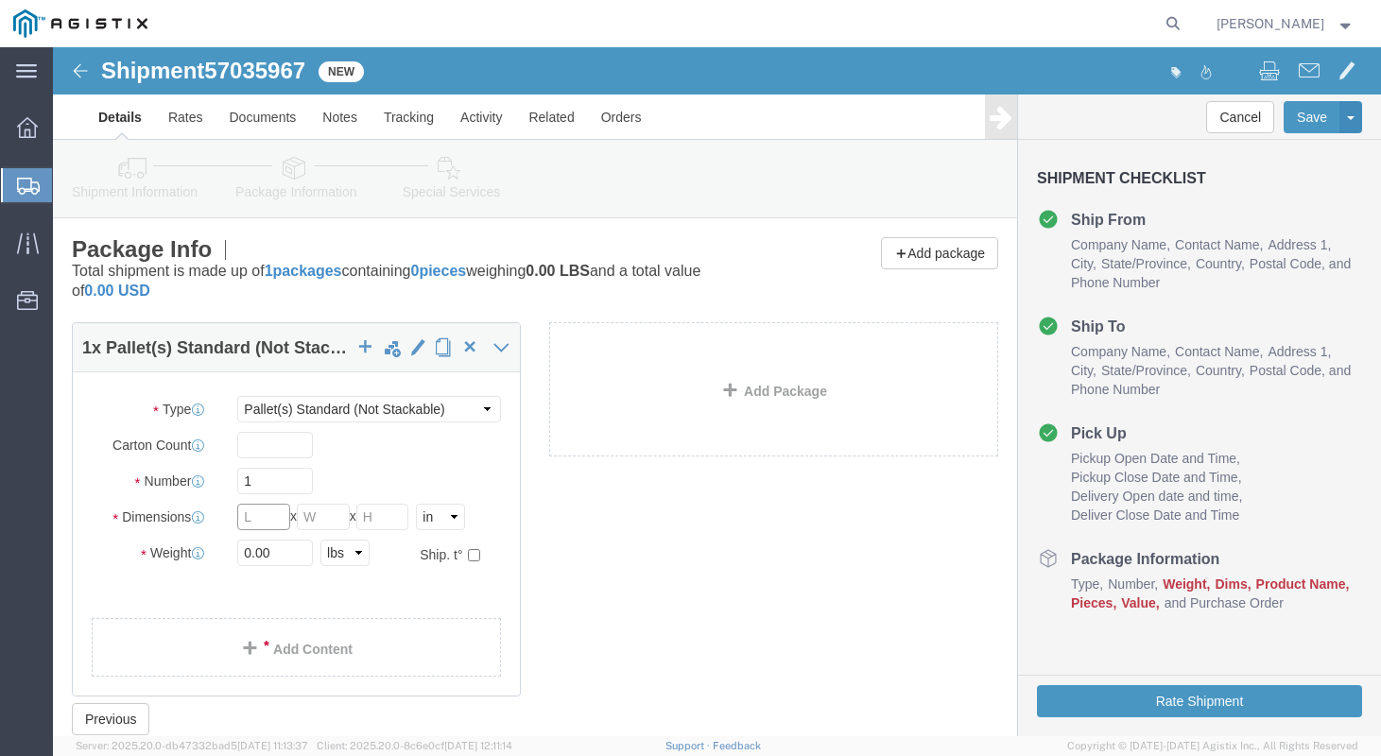
click input "text"
type input "48"
type input "36"
type input "23"
type input "269"
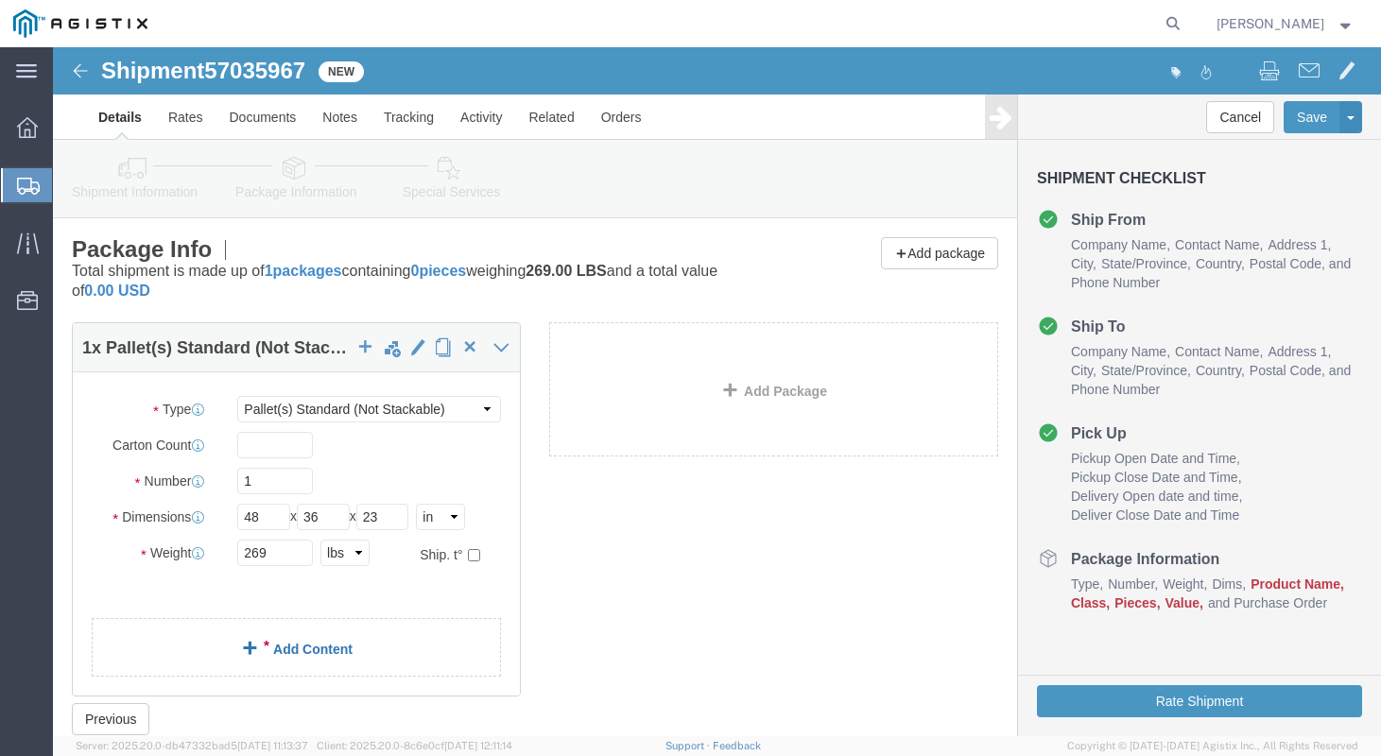
click link "Add Content"
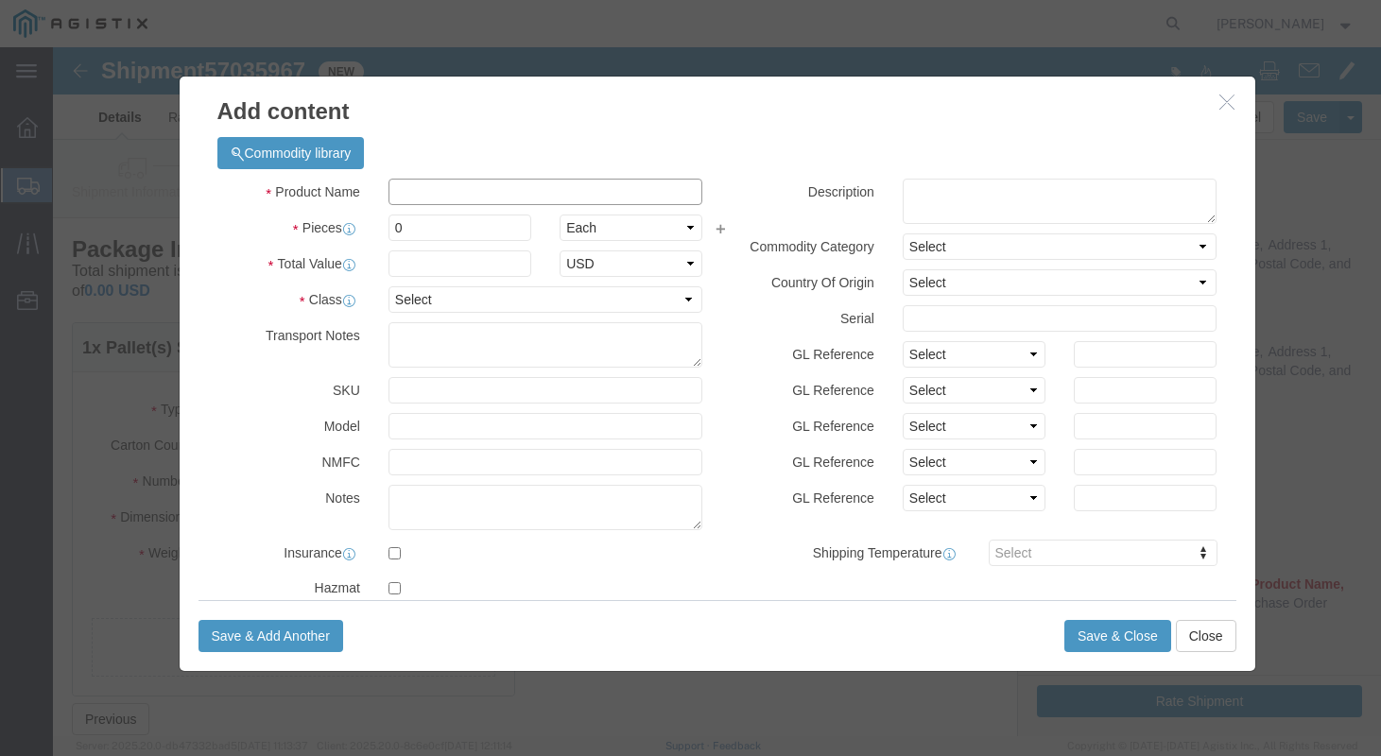
click input "text"
type input "STEEL FLANGES"
type input "1"
click input "text"
type input "8873.40"
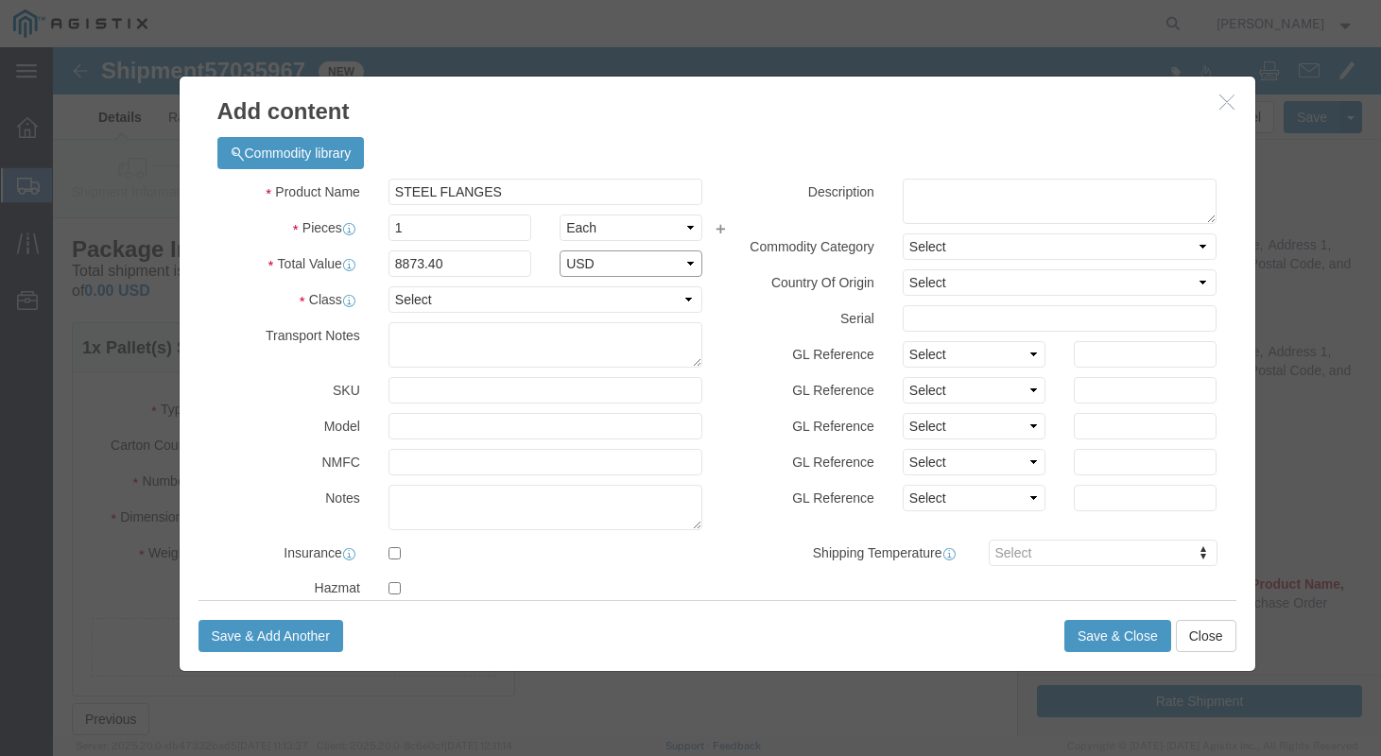
select select "USD"
select select "50"
click button "Save & Close"
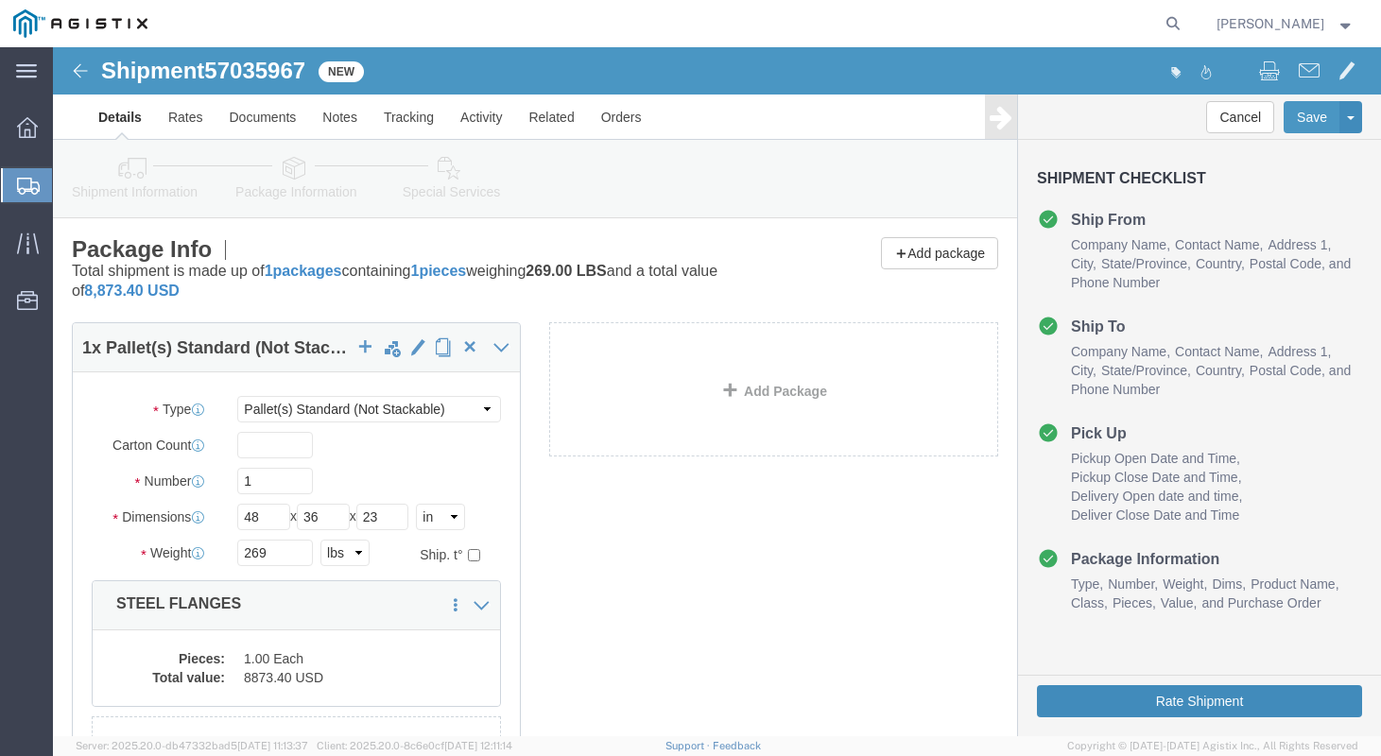
click button "Rate Shipment"
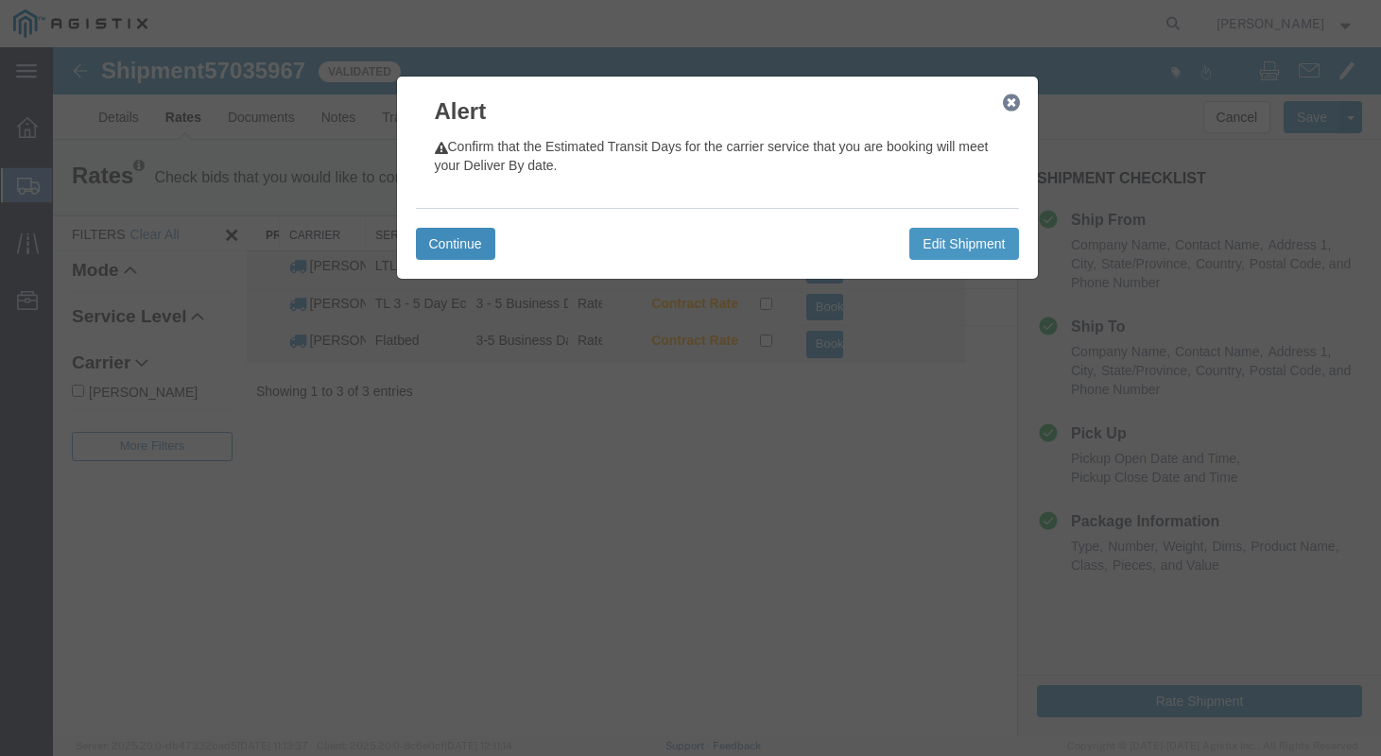
click at [470, 243] on button "Continue" at bounding box center [455, 244] width 79 height 32
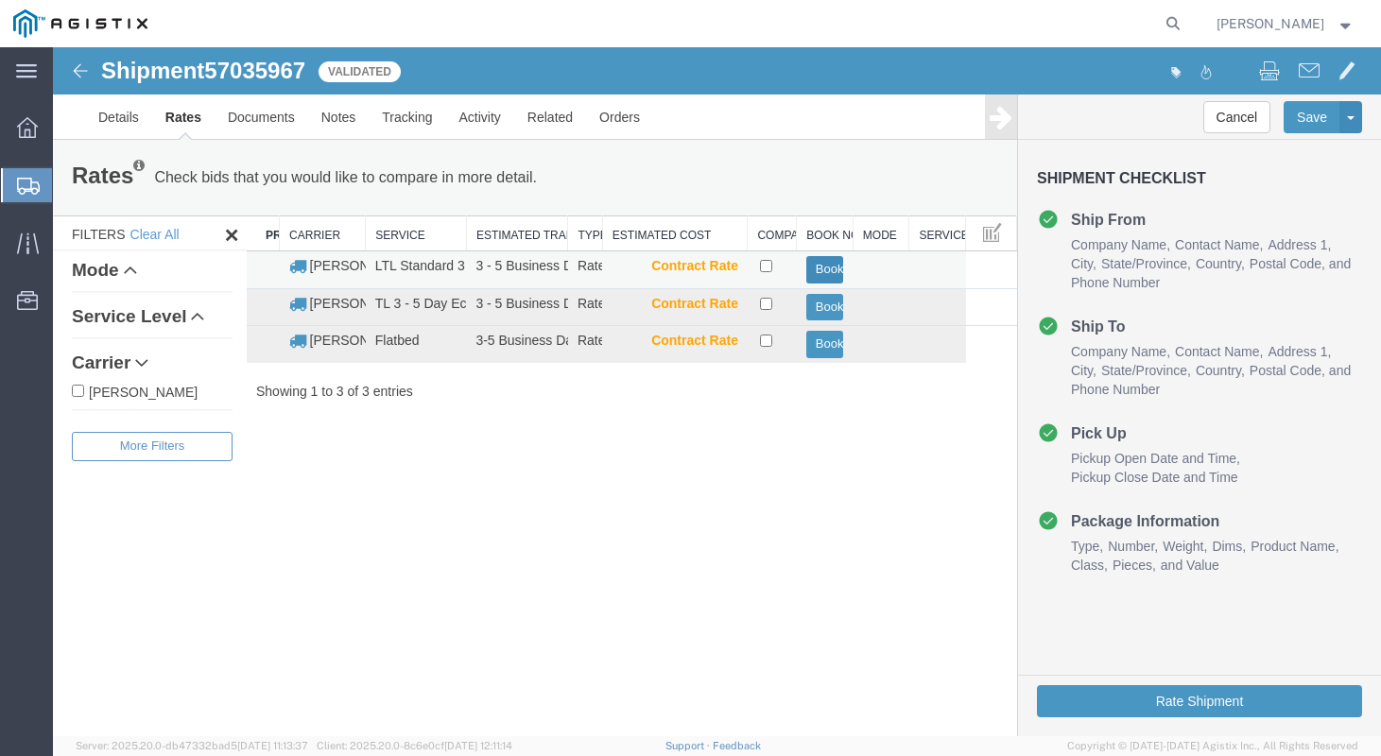
click at [821, 264] on button "Book" at bounding box center [825, 269] width 38 height 27
